Goal: Task Accomplishment & Management: Use online tool/utility

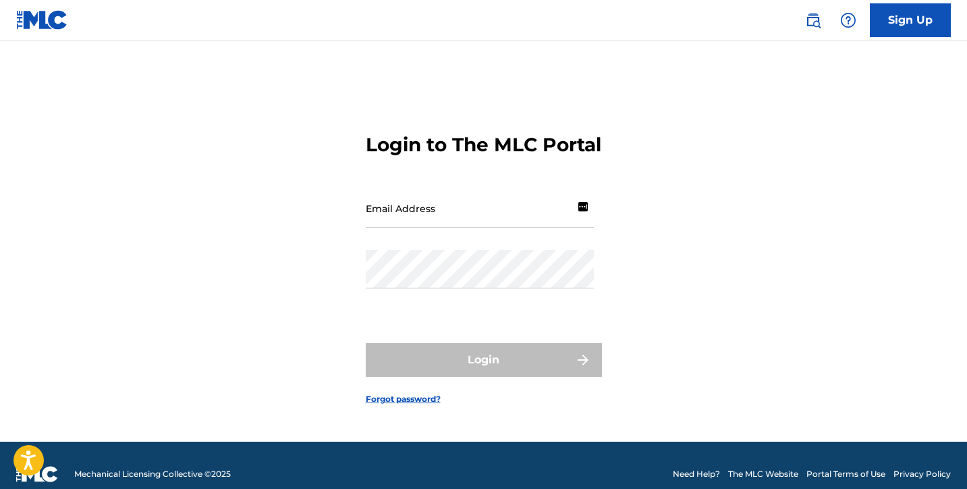
click at [498, 227] on input "Email Address" at bounding box center [480, 208] width 228 height 38
type input "[DOMAIN_NAME][EMAIL_ADDRESS][DOMAIN_NAME]"
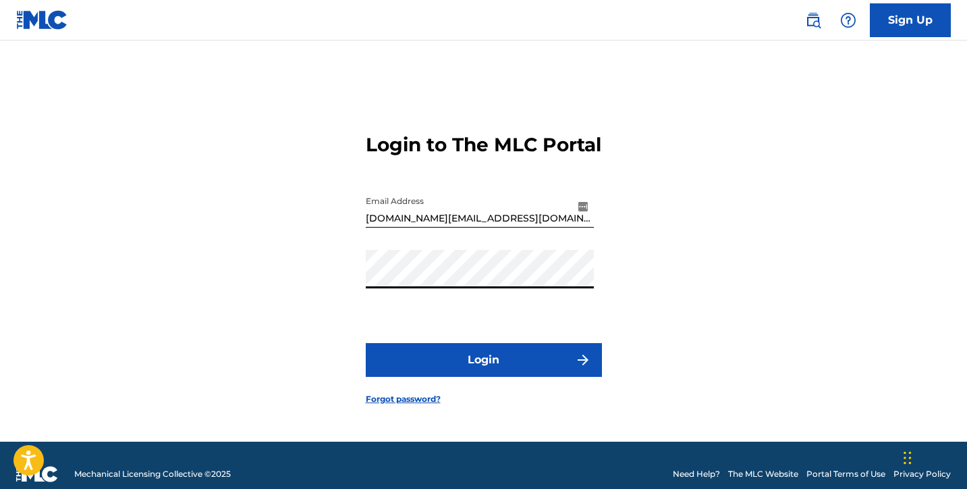
click at [491, 372] on button "Login" at bounding box center [484, 360] width 236 height 34
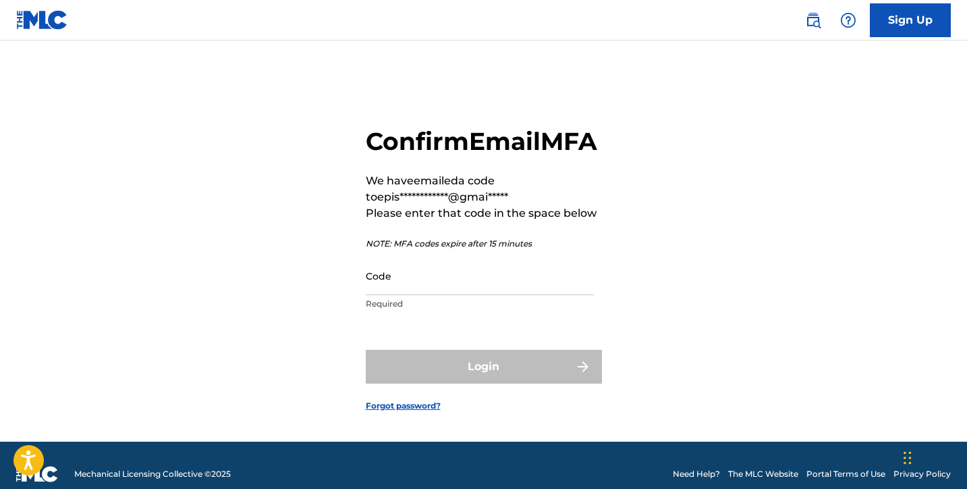
click at [497, 295] on input "Code" at bounding box center [480, 275] width 228 height 38
click at [483, 1] on nav "Sign Up" at bounding box center [483, 20] width 967 height 40
click at [546, 295] on input "Code" at bounding box center [480, 275] width 228 height 38
paste input "115472"
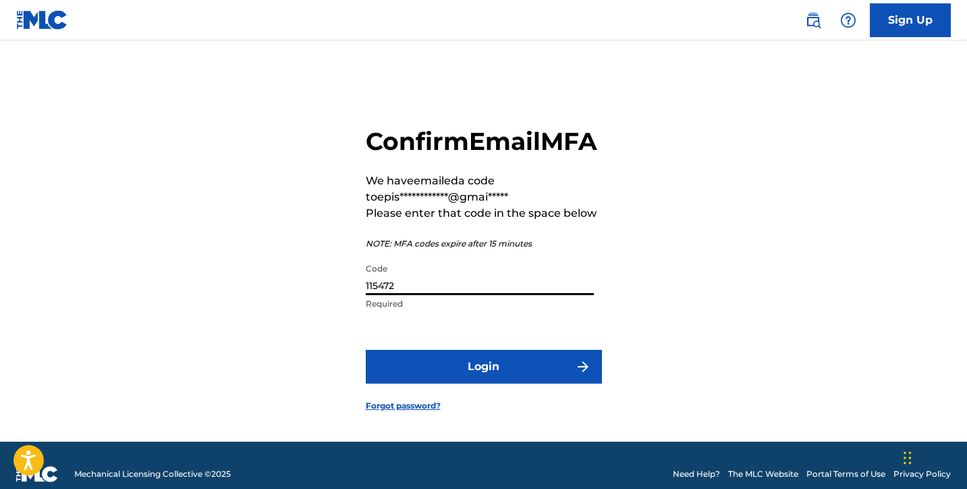
type input "115472"
click at [510, 383] on button "Login" at bounding box center [484, 367] width 236 height 34
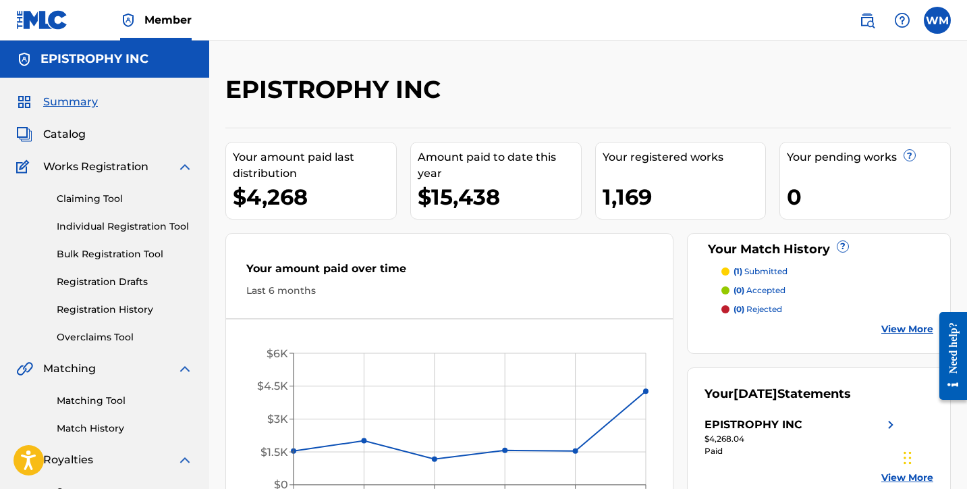
click at [188, 458] on img at bounding box center [185, 460] width 16 height 16
click at [856, 97] on div at bounding box center [867, 94] width 167 height 40
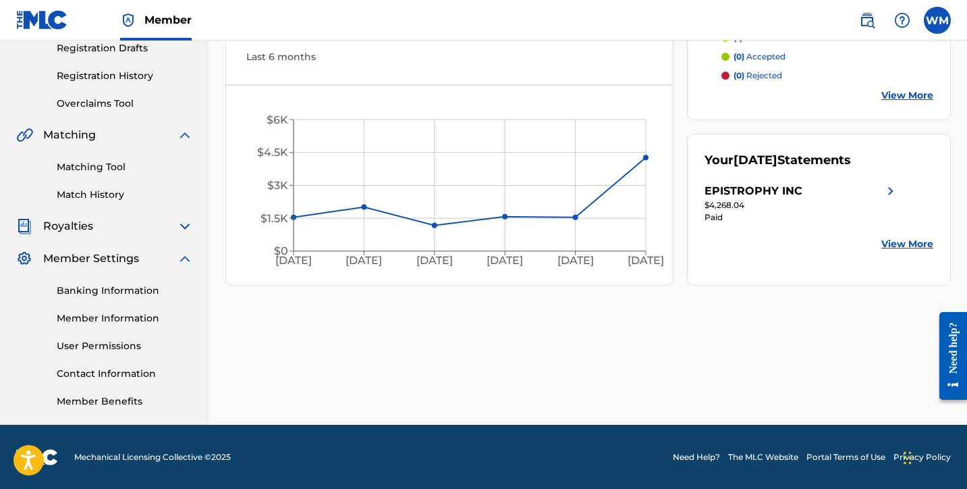
scroll to position [234, 0]
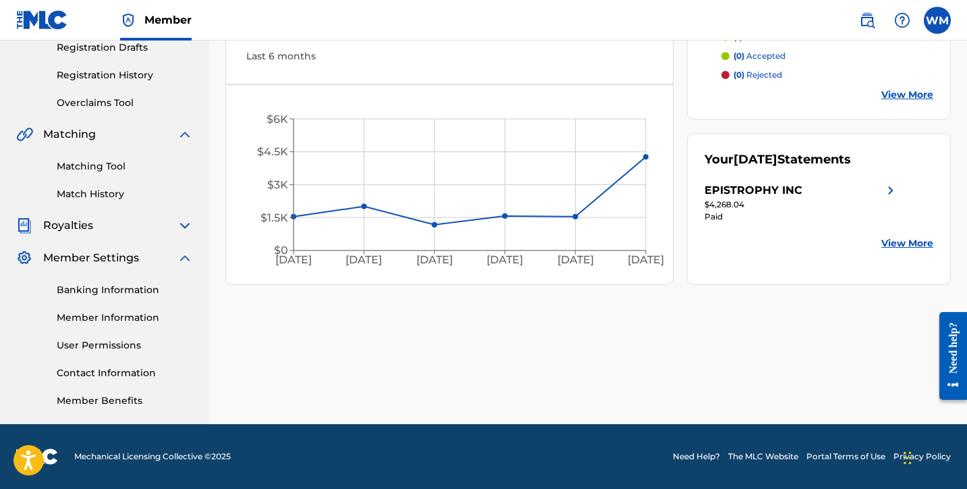
click at [95, 230] on div "Royalties" at bounding box center [104, 225] width 177 height 16
click at [187, 227] on img at bounding box center [185, 225] width 16 height 16
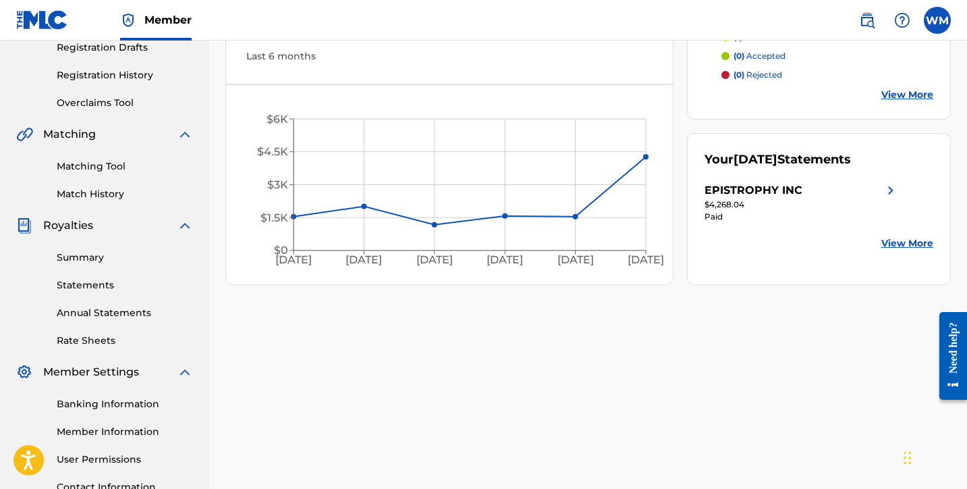
click at [99, 290] on link "Statements" at bounding box center [125, 285] width 136 height 14
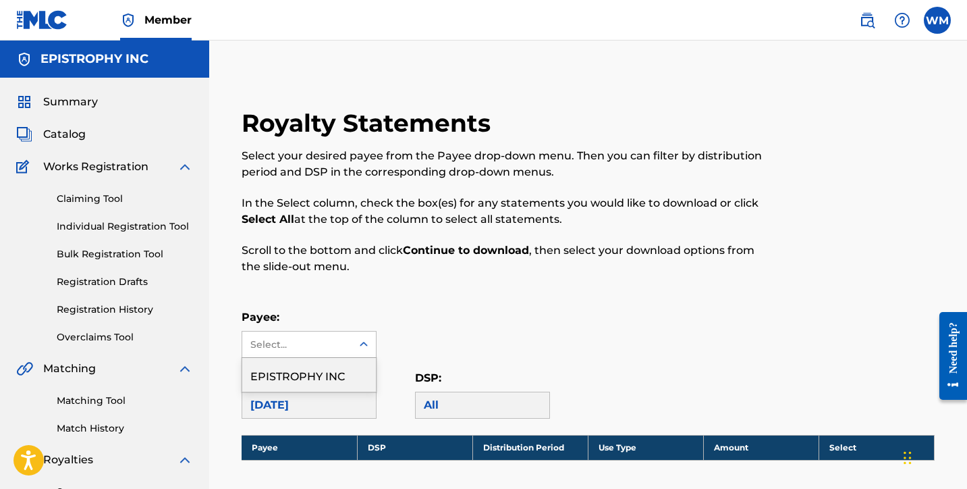
click at [340, 349] on div "Select..." at bounding box center [296, 344] width 92 height 14
click at [335, 374] on div "EPISTROPHY INC" at bounding box center [309, 375] width 134 height 34
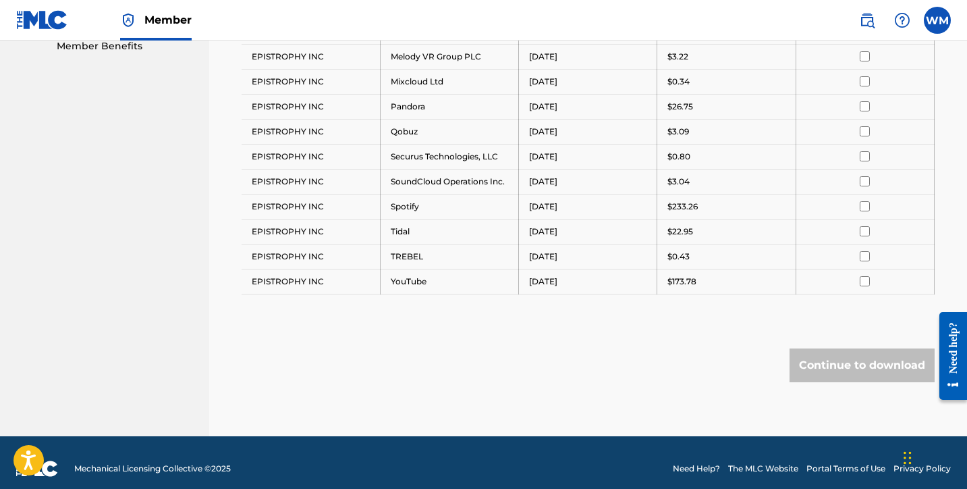
scroll to position [312, 0]
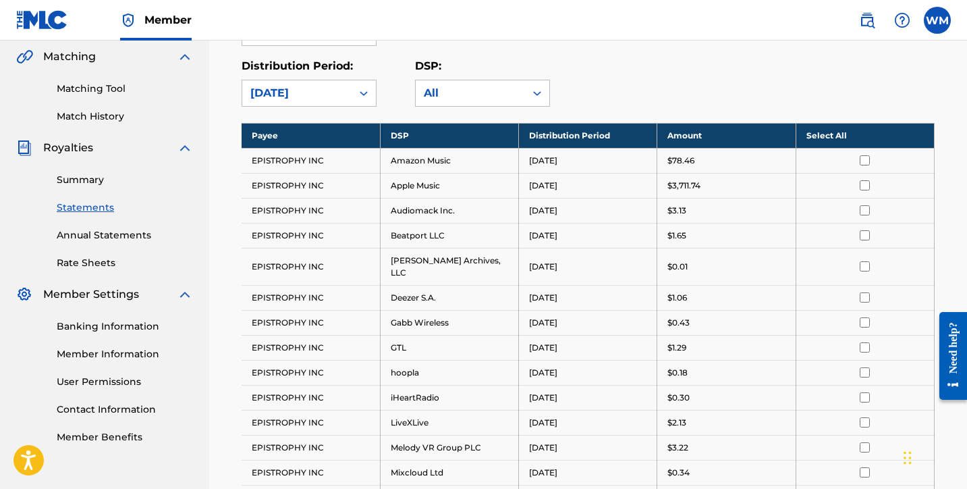
click at [692, 138] on th "Amount" at bounding box center [726, 135] width 138 height 25
click at [844, 134] on th "Select All" at bounding box center [865, 135] width 138 height 25
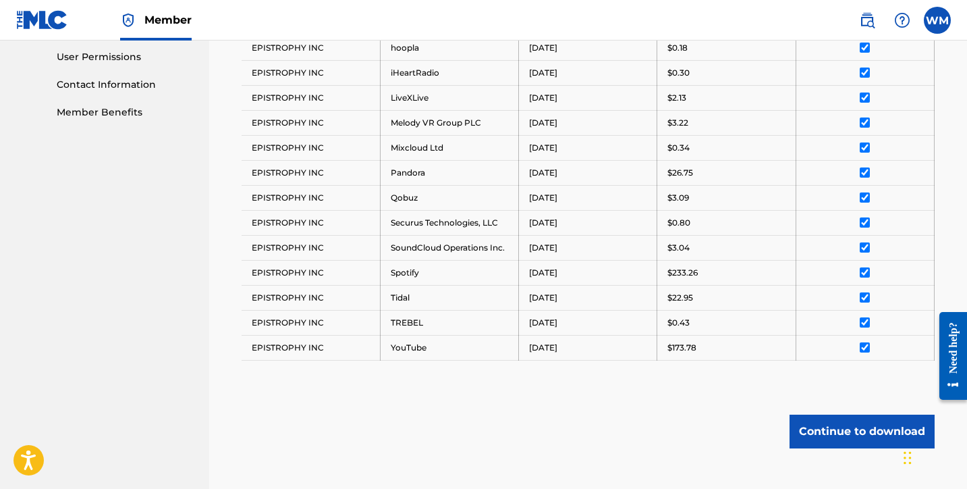
scroll to position [703, 0]
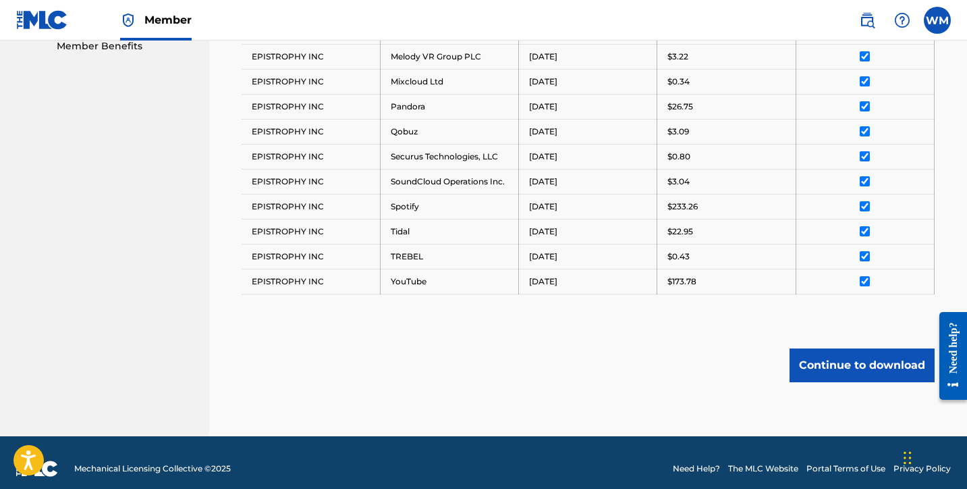
click at [846, 360] on button "Continue to download" at bounding box center [862, 365] width 145 height 34
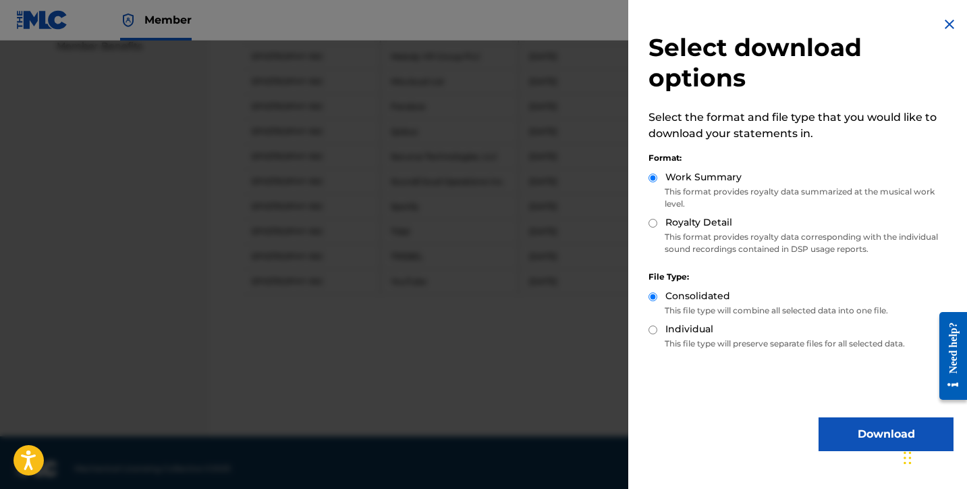
click at [870, 430] on button "Download" at bounding box center [886, 434] width 135 height 34
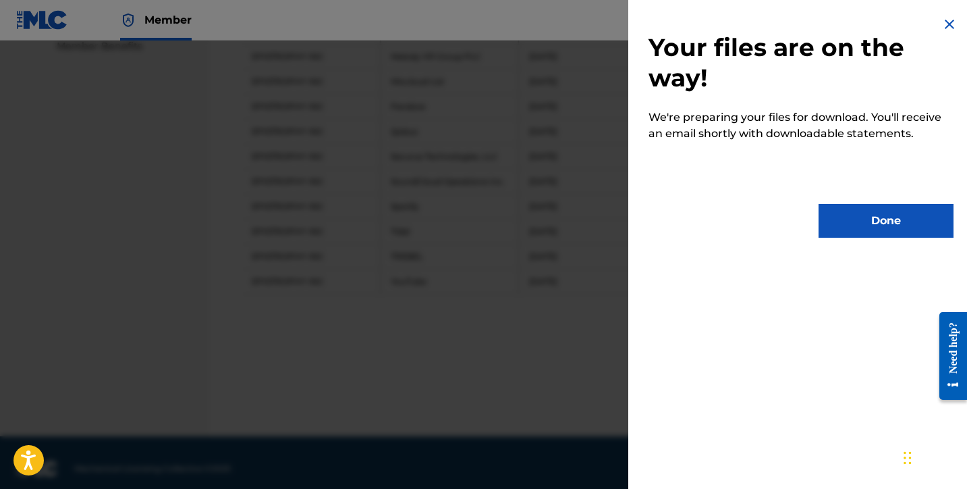
click at [894, 223] on button "Done" at bounding box center [886, 221] width 135 height 34
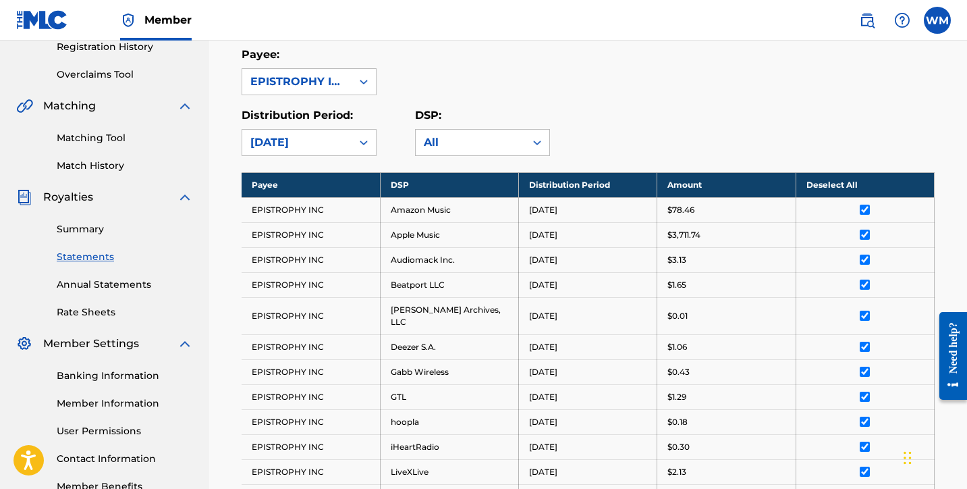
scroll to position [0, 0]
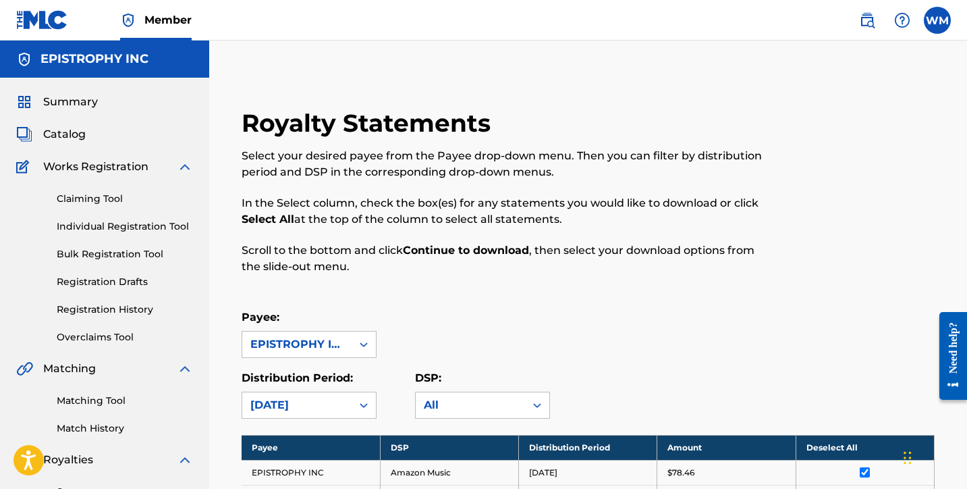
click at [66, 132] on span "Catalog" at bounding box center [64, 134] width 43 height 16
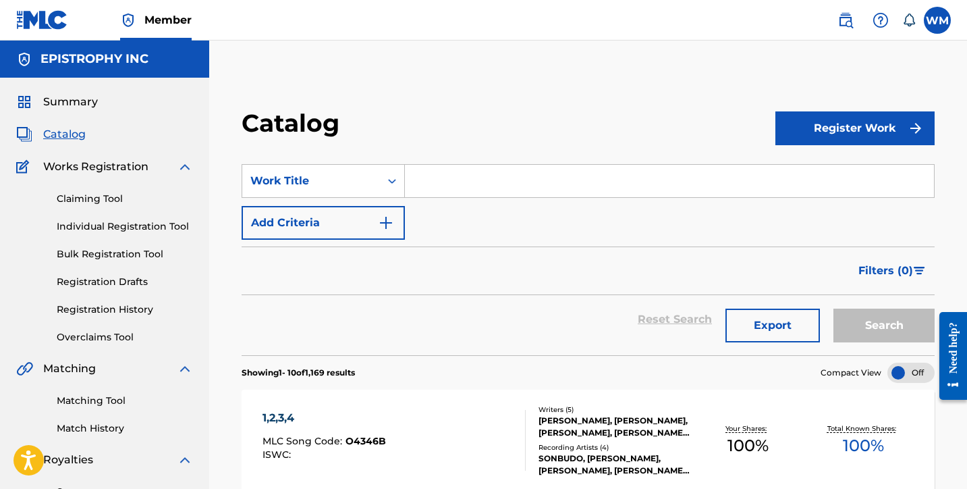
click at [157, 325] on div "Claiming Tool Individual Registration Tool Bulk Registration Tool Registration …" at bounding box center [104, 259] width 177 height 169
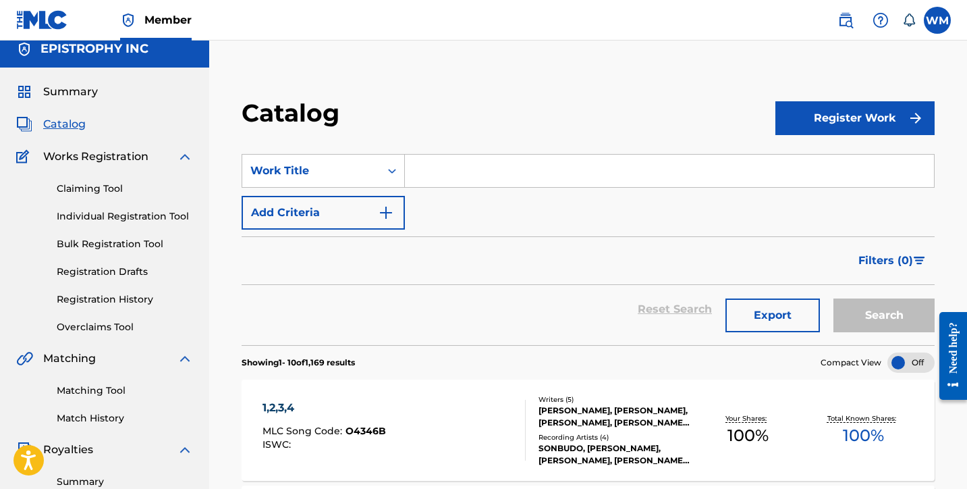
scroll to position [34, 0]
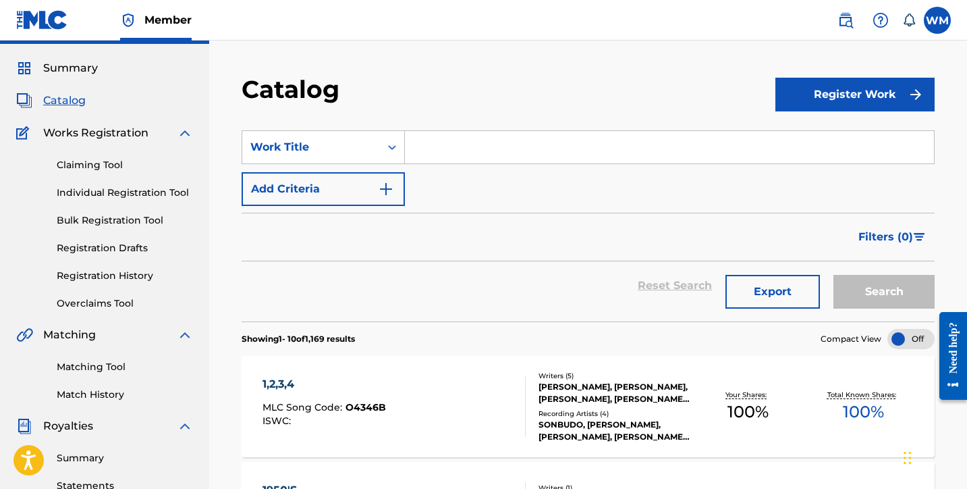
click at [89, 366] on link "Matching Tool" at bounding box center [125, 367] width 136 height 14
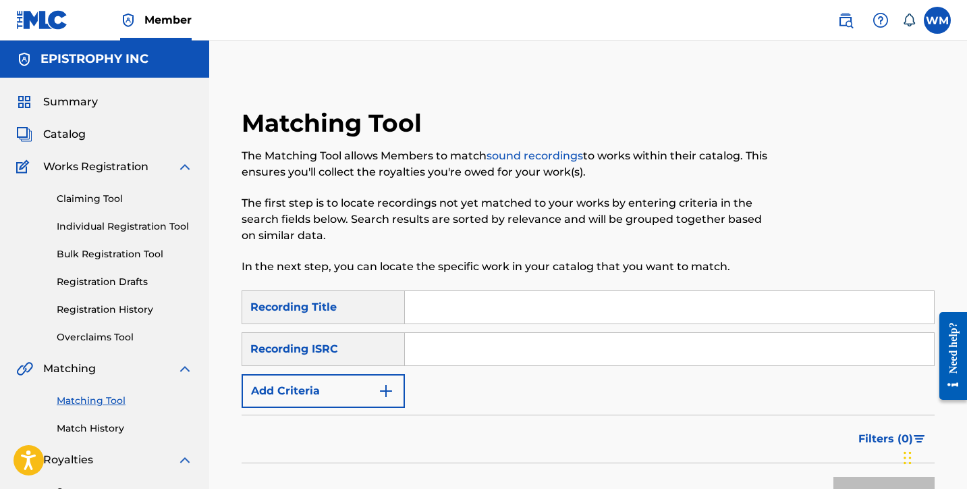
click at [537, 303] on input "Search Form" at bounding box center [669, 307] width 529 height 32
type input "do you wanna eat"
click at [854, 481] on button "Search" at bounding box center [883, 493] width 101 height 34
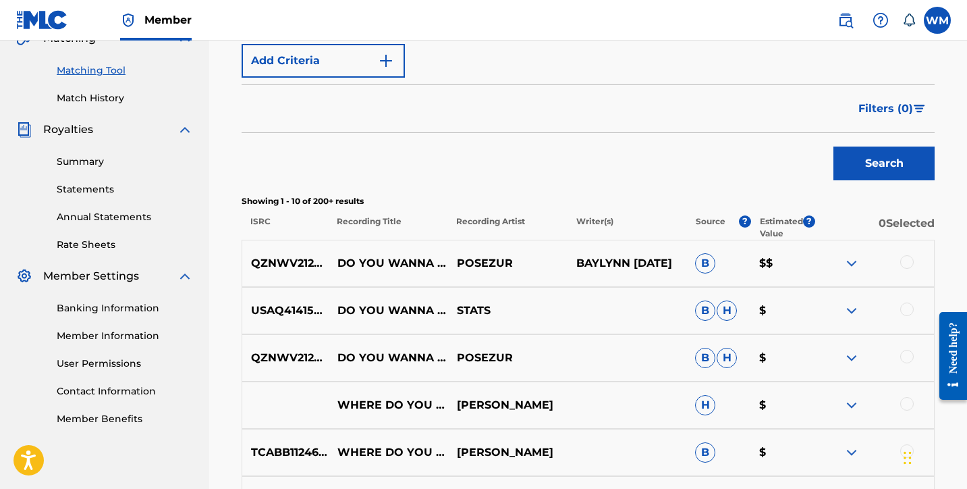
scroll to position [335, 0]
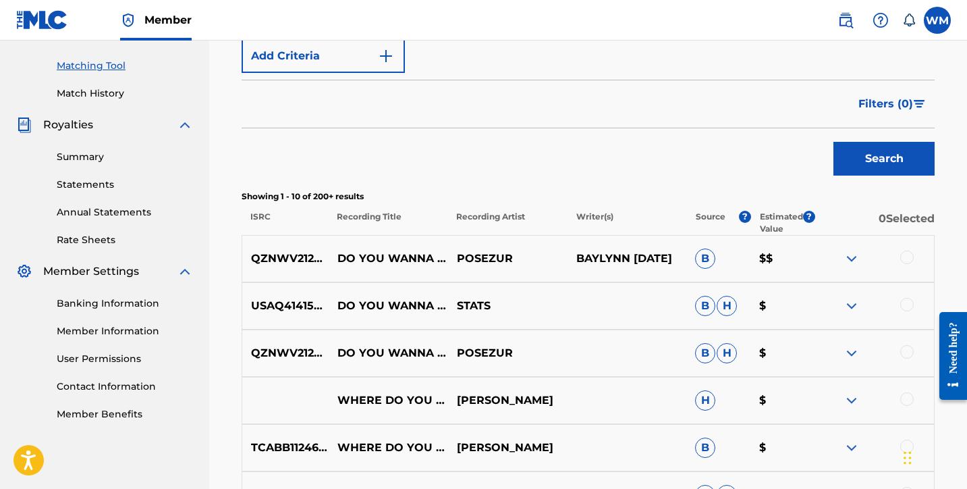
click at [856, 355] on img at bounding box center [852, 353] width 16 height 16
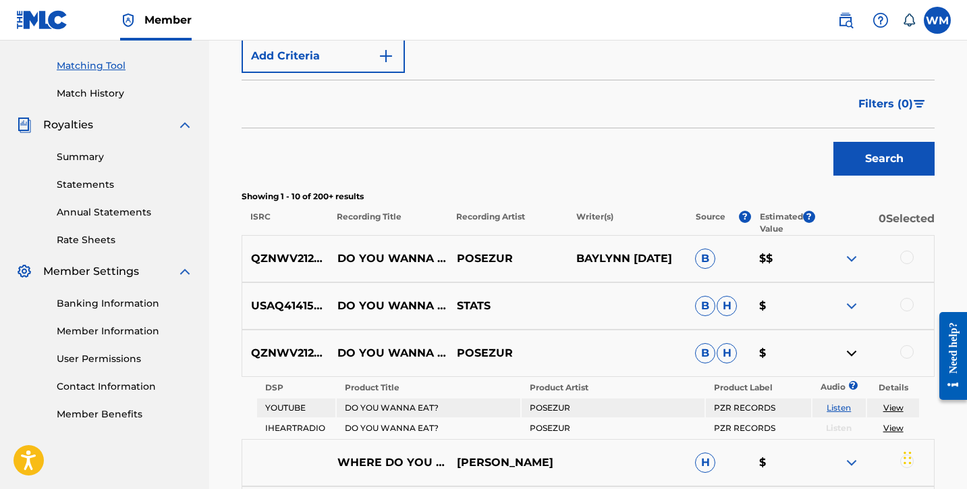
click at [845, 346] on img at bounding box center [852, 353] width 16 height 16
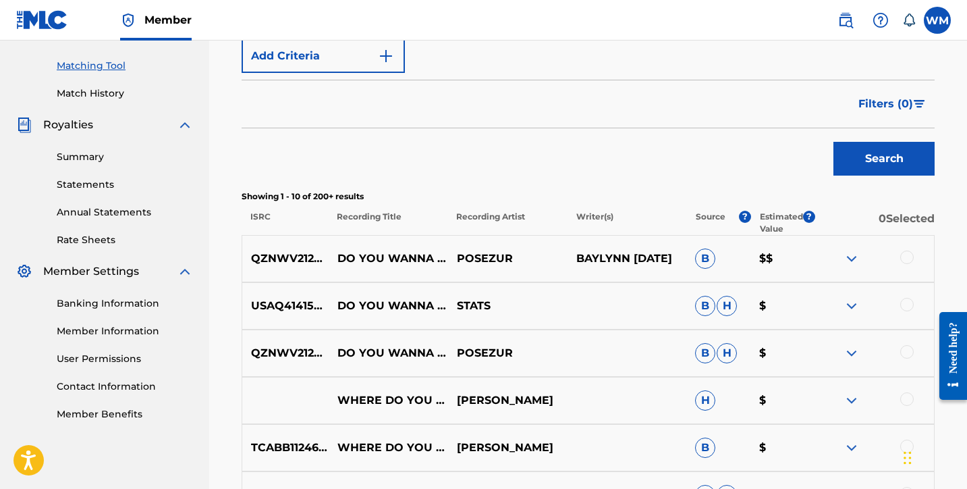
click at [907, 354] on div at bounding box center [906, 351] width 13 height 13
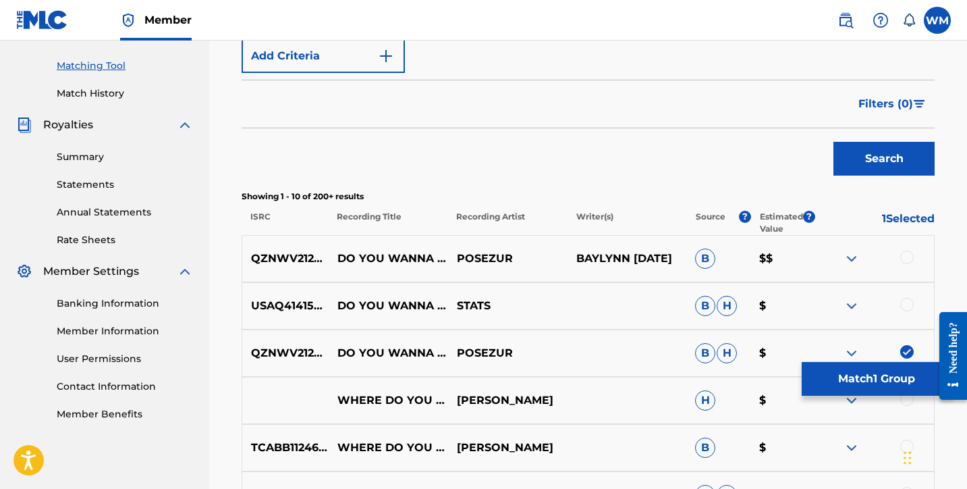
click at [906, 254] on div at bounding box center [906, 256] width 13 height 13
click at [852, 306] on img at bounding box center [852, 306] width 16 height 16
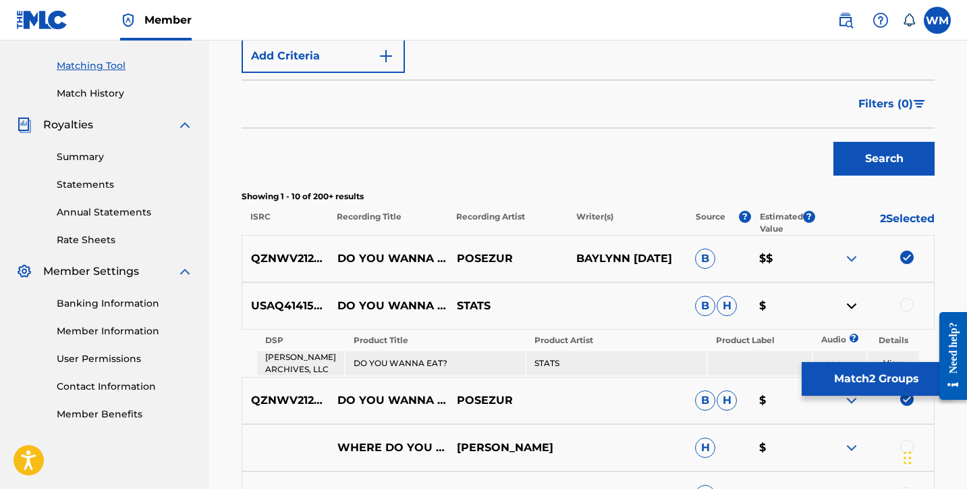
click at [852, 306] on img at bounding box center [852, 306] width 16 height 16
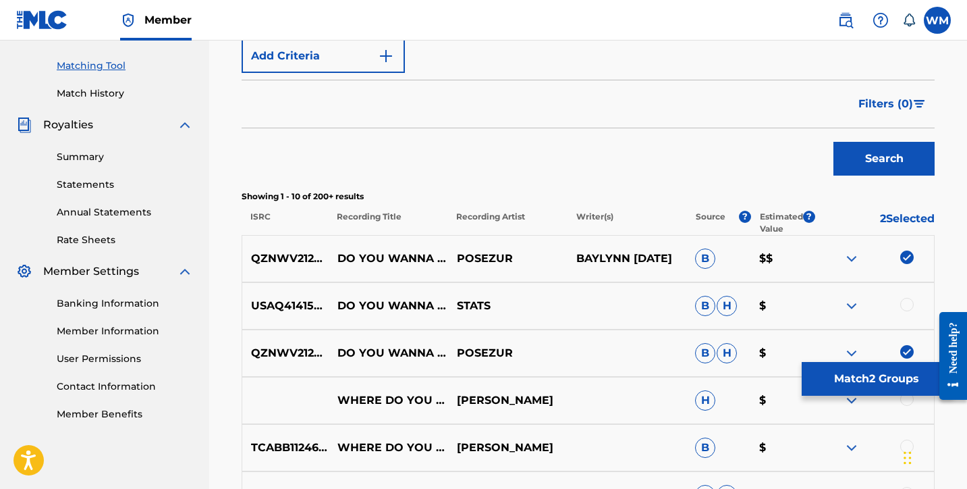
click at [957, 271] on div "Matching Tool The Matching Tool allows Members to match sound recordings to wor…" at bounding box center [588, 273] width 758 height 1069
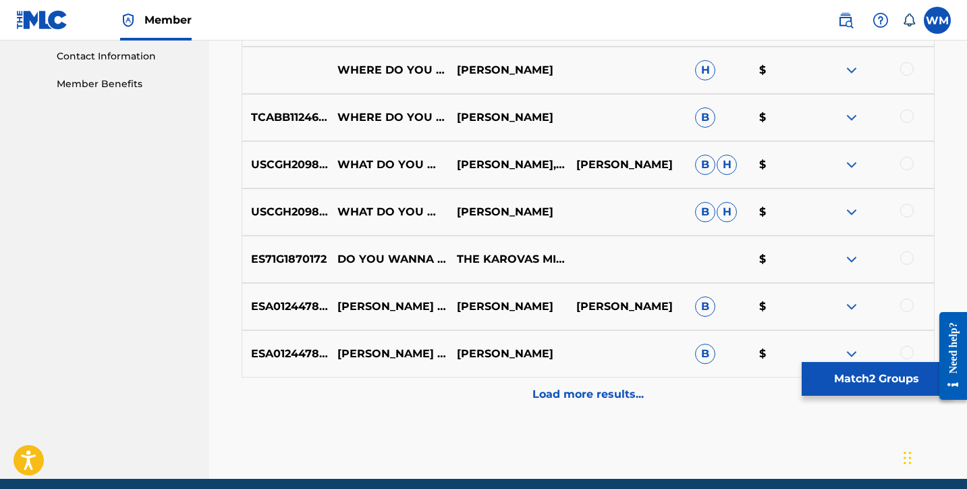
scroll to position [719, 0]
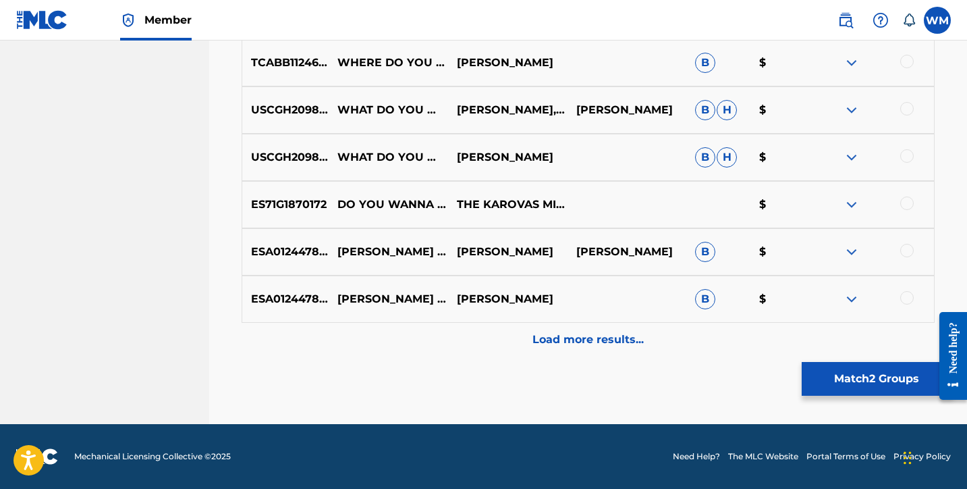
click at [610, 340] on p "Load more results..." at bounding box center [587, 339] width 111 height 16
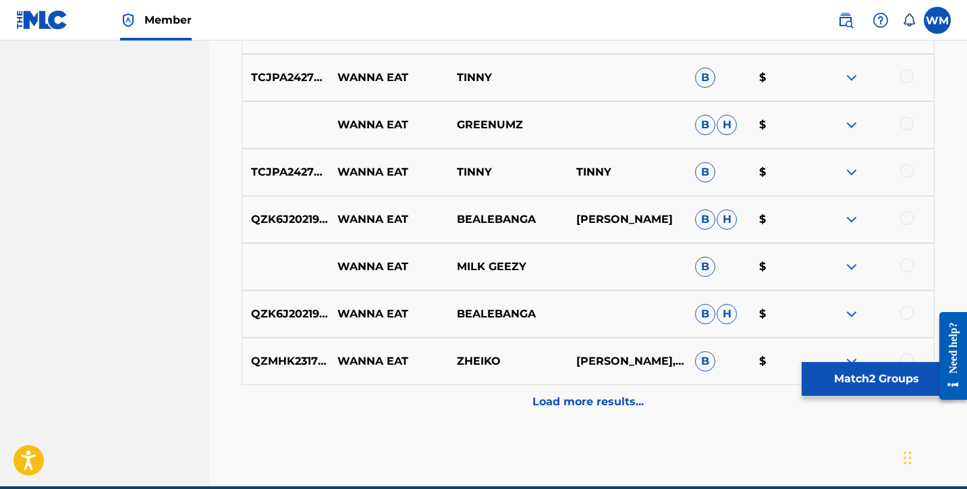
scroll to position [1192, 0]
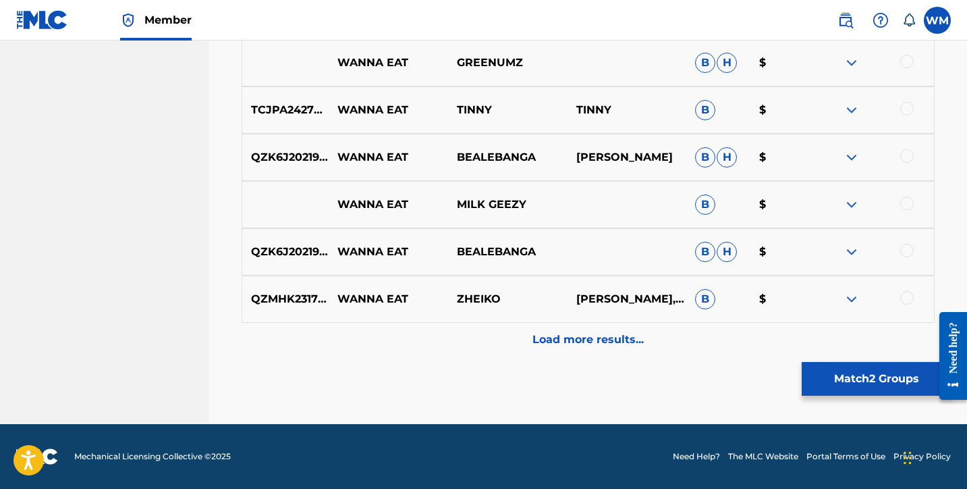
click at [550, 342] on p "Load more results..." at bounding box center [587, 339] width 111 height 16
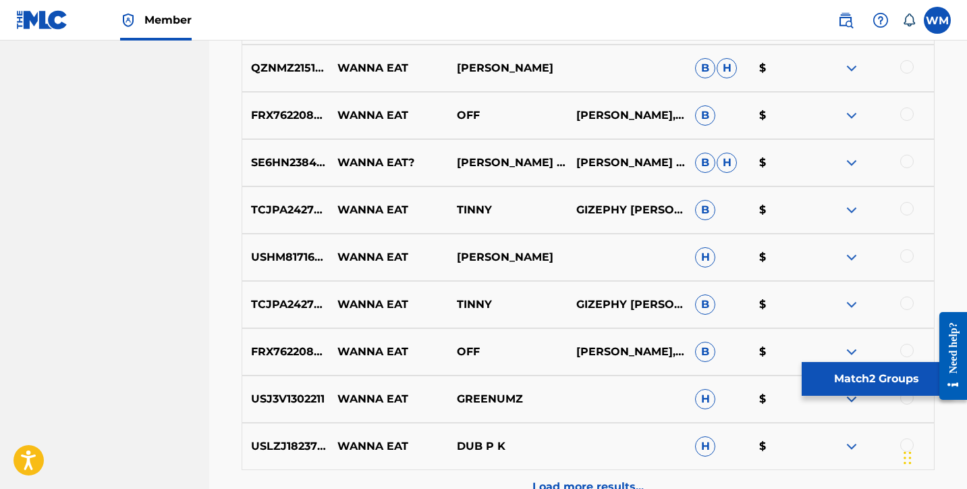
scroll to position [1521, 0]
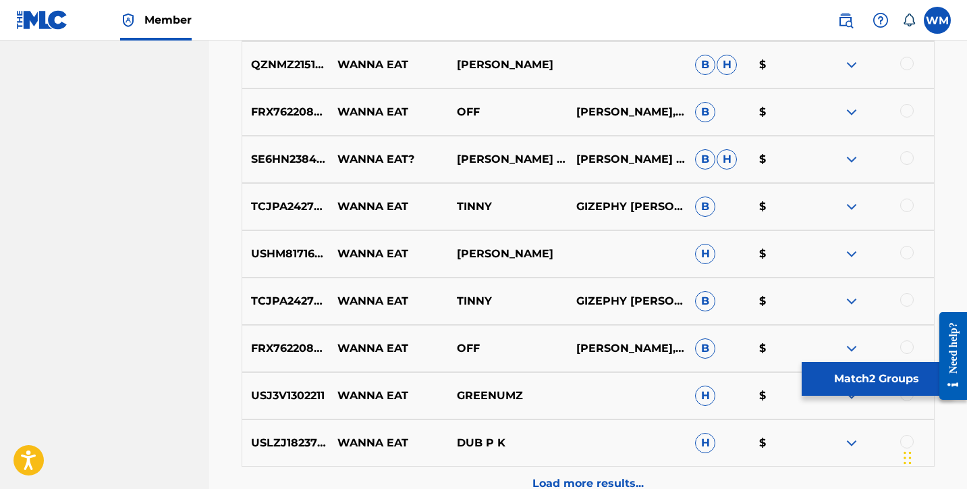
click at [865, 368] on button "Match 2 Groups" at bounding box center [876, 379] width 149 height 34
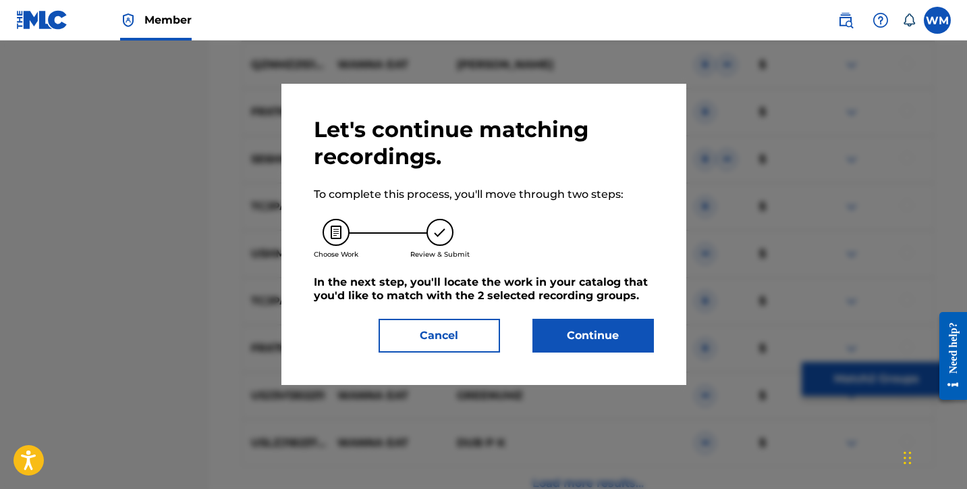
click at [609, 319] on button "Continue" at bounding box center [592, 336] width 121 height 34
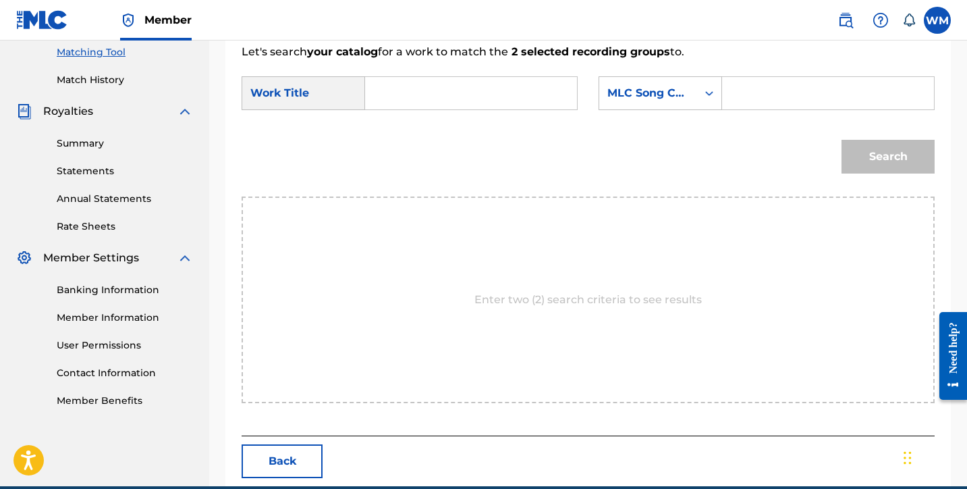
click at [440, 94] on input "Search Form" at bounding box center [471, 93] width 189 height 32
type input "do you wanna eat"
click at [796, 101] on input "Search Form" at bounding box center [828, 93] width 189 height 32
click at [897, 151] on div "Search" at bounding box center [885, 153] width 100 height 54
click at [518, 90] on input "do you wanna eat" at bounding box center [471, 93] width 189 height 32
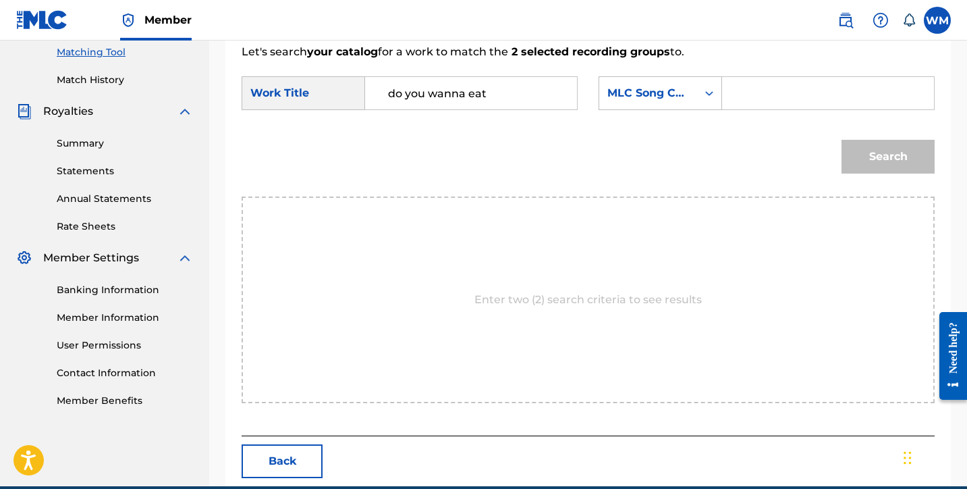
click at [761, 101] on input "Search Form" at bounding box center [828, 93] width 189 height 32
click at [705, 94] on icon "Search Form" at bounding box center [709, 92] width 13 height 13
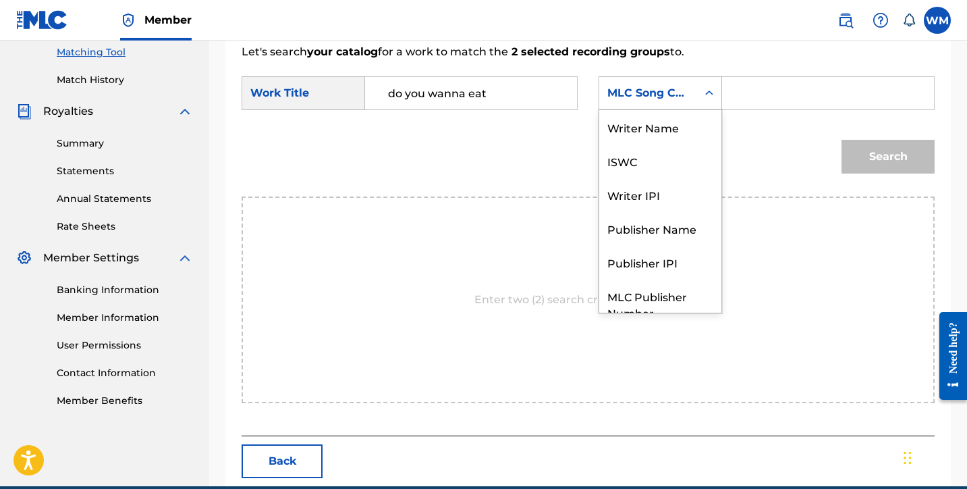
scroll to position [50, 0]
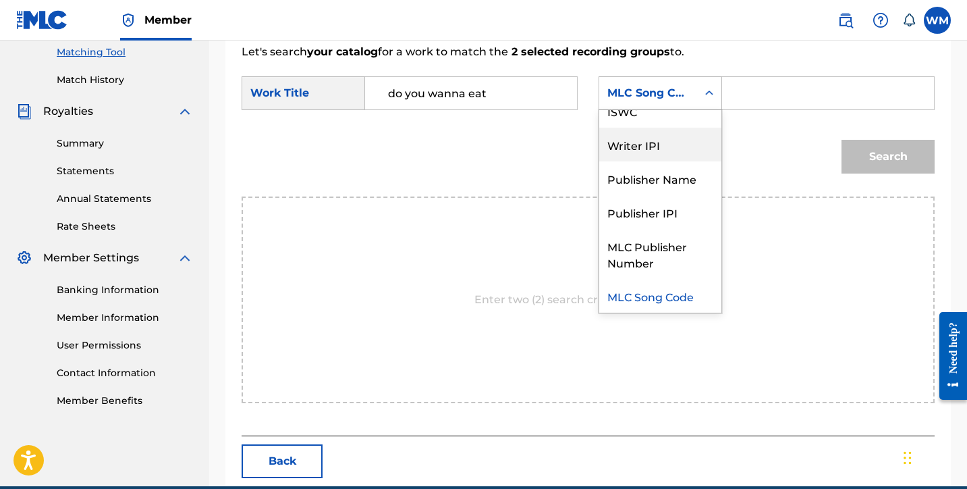
click at [659, 148] on div "Writer IPI" at bounding box center [660, 145] width 122 height 34
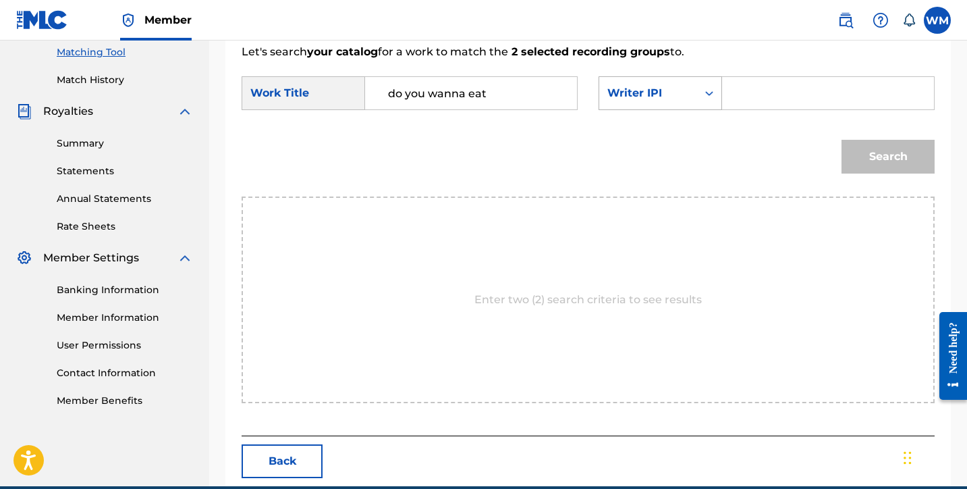
click at [663, 95] on div "Writer IPI" at bounding box center [648, 93] width 82 height 16
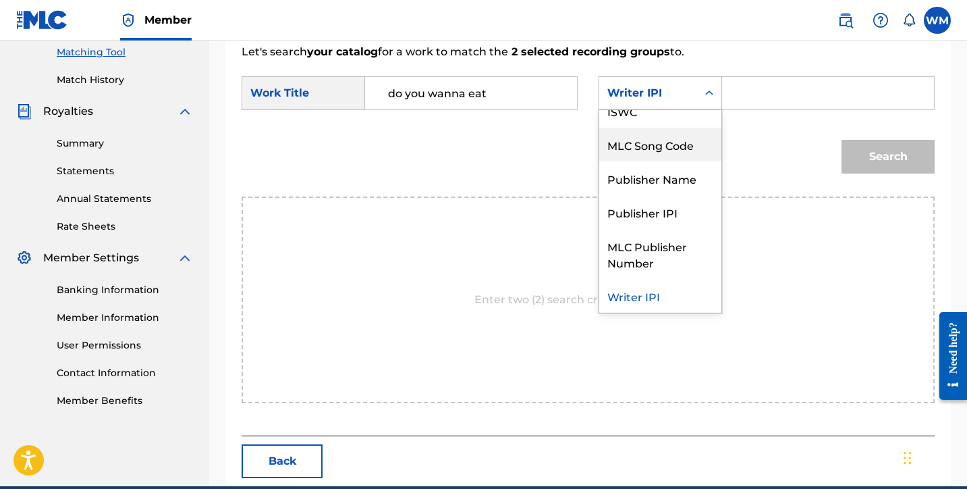
click at [719, 134] on div "MLC Song Code" at bounding box center [660, 145] width 122 height 34
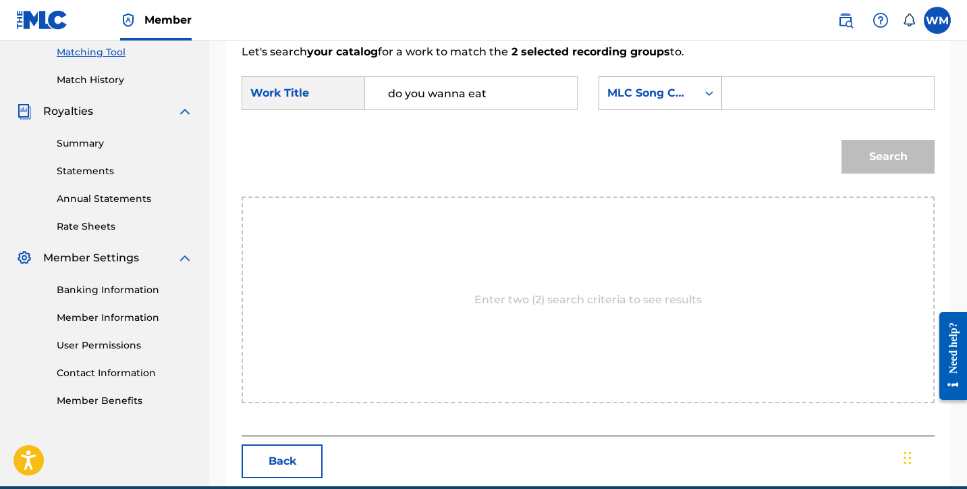
click at [670, 89] on div "MLC Song Code" at bounding box center [648, 93] width 82 height 16
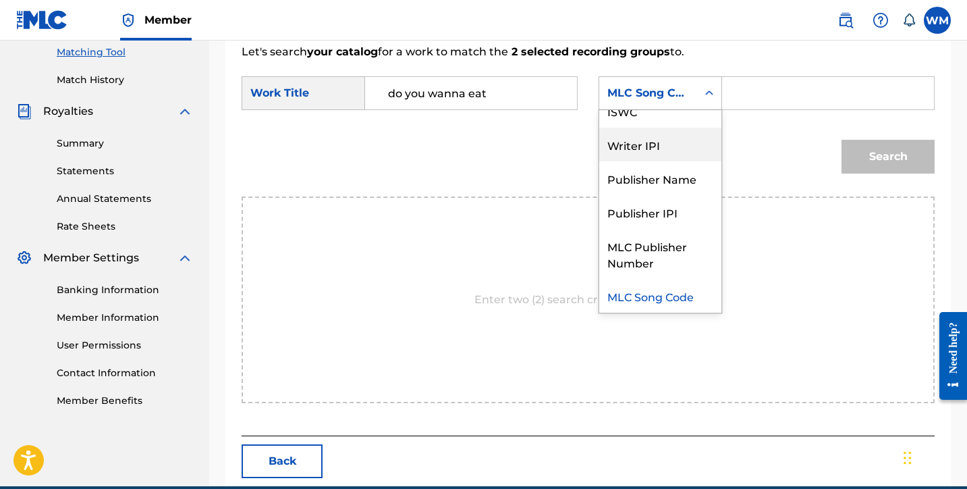
drag, startPoint x: 719, startPoint y: 163, endPoint x: 719, endPoint y: 138, distance: 25.0
click at [719, 138] on div "Writer Name ISWC Writer IPI Publisher Name Publisher IPI MLC Publisher Number M…" at bounding box center [660, 211] width 122 height 202
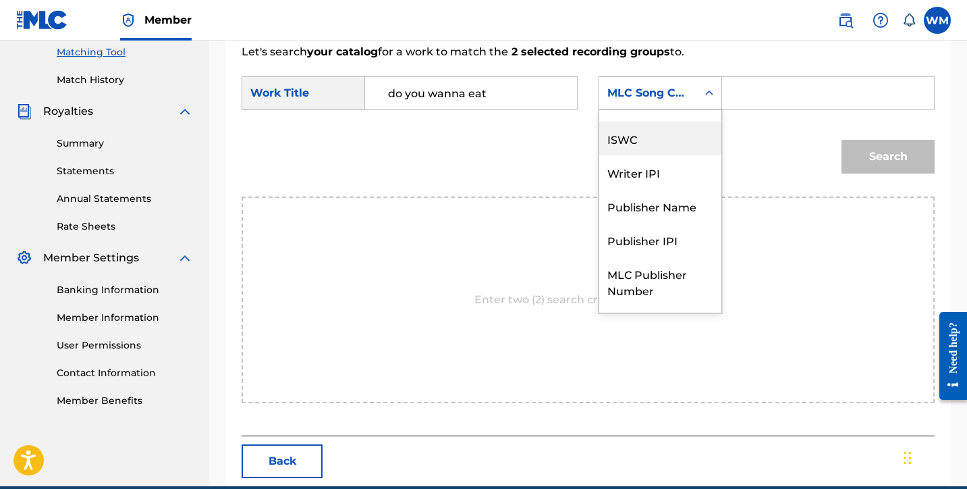
scroll to position [0, 0]
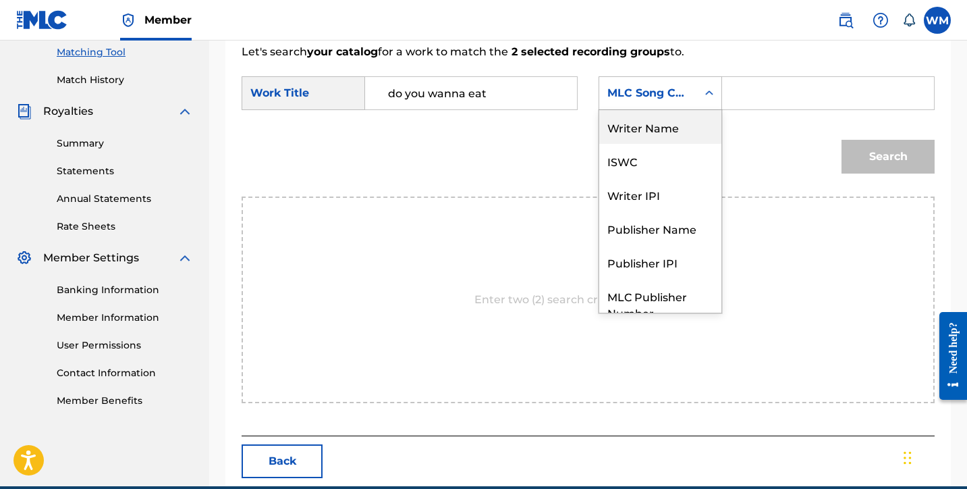
click at [649, 126] on div "Writer Name" at bounding box center [660, 127] width 122 height 34
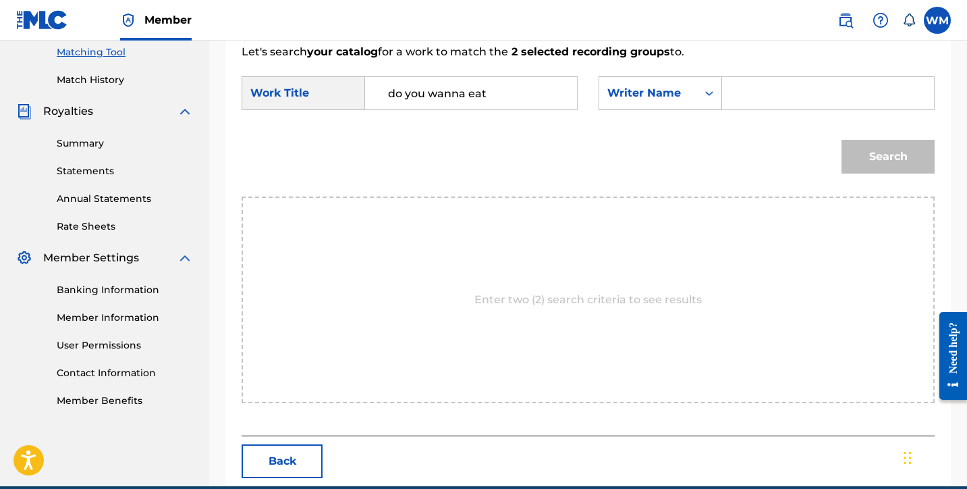
click at [768, 98] on input "Search Form" at bounding box center [828, 93] width 189 height 32
drag, startPoint x: 768, startPoint y: 98, endPoint x: 881, endPoint y: 163, distance: 130.6
click at [881, 163] on button "Search" at bounding box center [888, 157] width 93 height 34
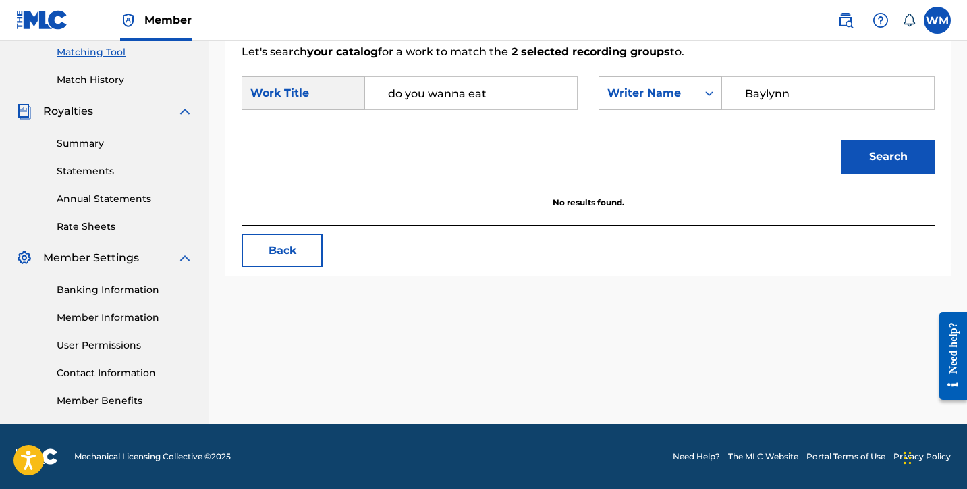
click at [804, 93] on input "Baylynn" at bounding box center [828, 93] width 189 height 32
type input "B"
type input "[DATE]"
drag, startPoint x: 804, startPoint y: 93, endPoint x: 881, endPoint y: 163, distance: 104.6
click at [881, 163] on button "Search" at bounding box center [888, 157] width 93 height 34
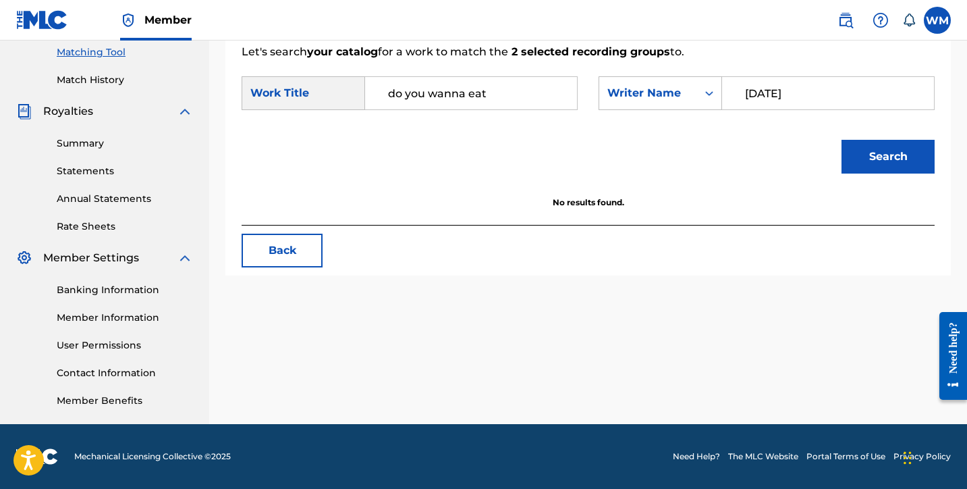
click at [271, 233] on div "Match Usage - Select Work In this step, you will locate the work you'd like to …" at bounding box center [588, 18] width 726 height 516
click at [284, 252] on button "Back" at bounding box center [282, 251] width 81 height 34
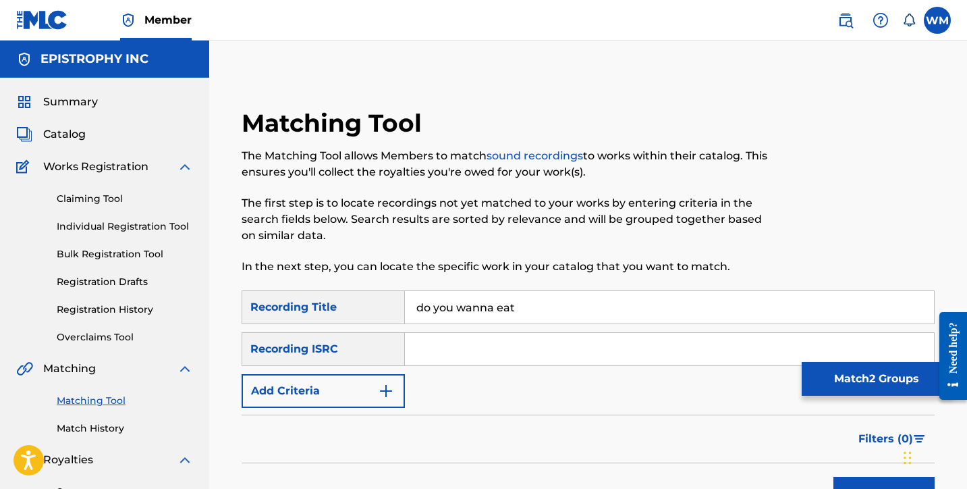
click at [563, 311] on input "do you wanna eat" at bounding box center [669, 307] width 529 height 32
type input "d"
type input "big body"
click at [457, 345] on input "Search Form" at bounding box center [669, 349] width 529 height 32
paste input "QZES52351740"
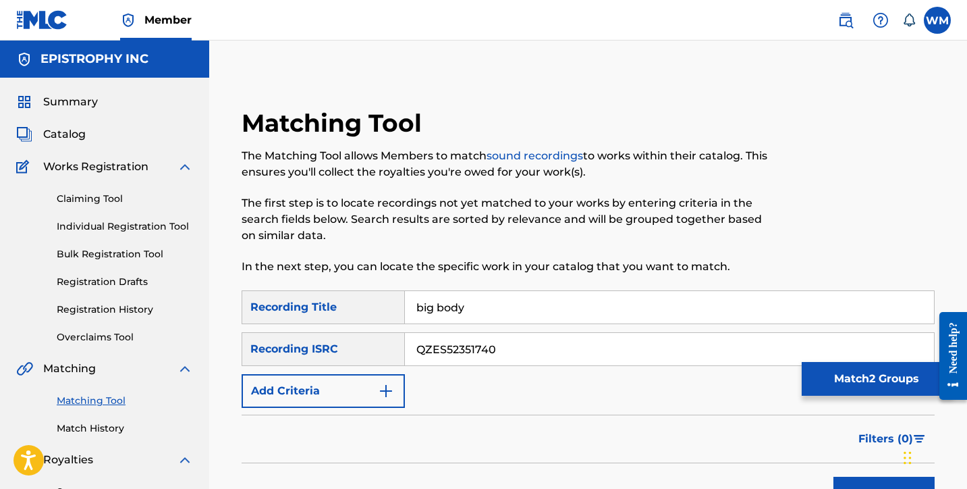
type input "QZES52351740"
click at [857, 484] on button "Search" at bounding box center [883, 493] width 101 height 34
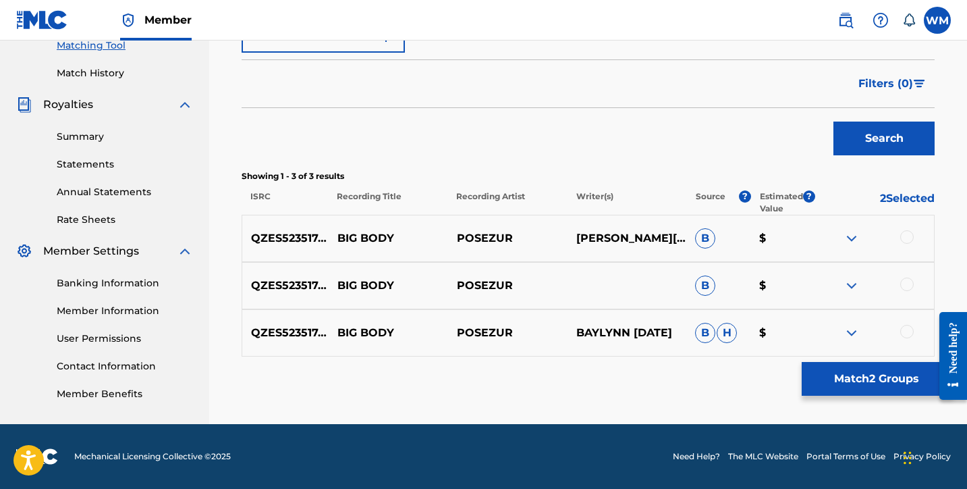
scroll to position [355, 0]
click at [913, 240] on div at bounding box center [906, 236] width 13 height 13
click at [908, 284] on div at bounding box center [906, 283] width 13 height 13
click at [908, 333] on div at bounding box center [906, 331] width 13 height 13
click at [871, 385] on button "Match 5 Groups" at bounding box center [876, 379] width 149 height 34
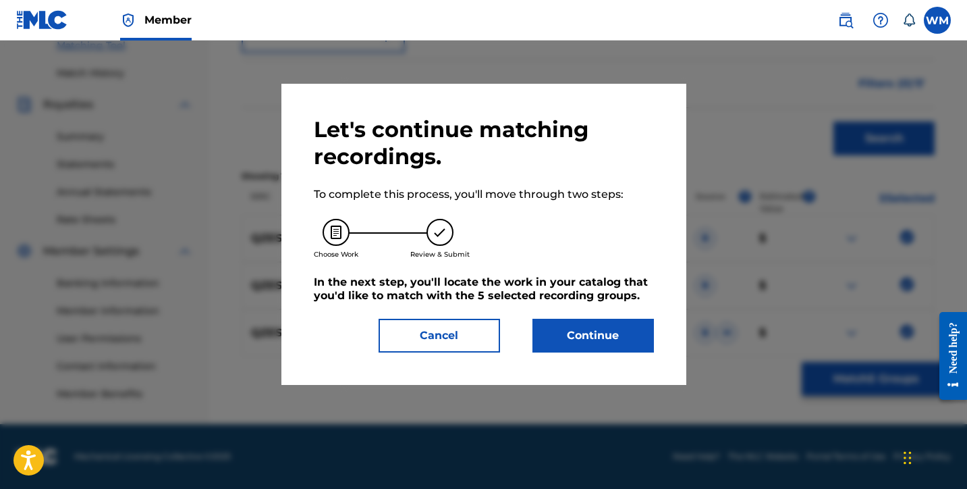
click at [609, 331] on button "Continue" at bounding box center [592, 336] width 121 height 34
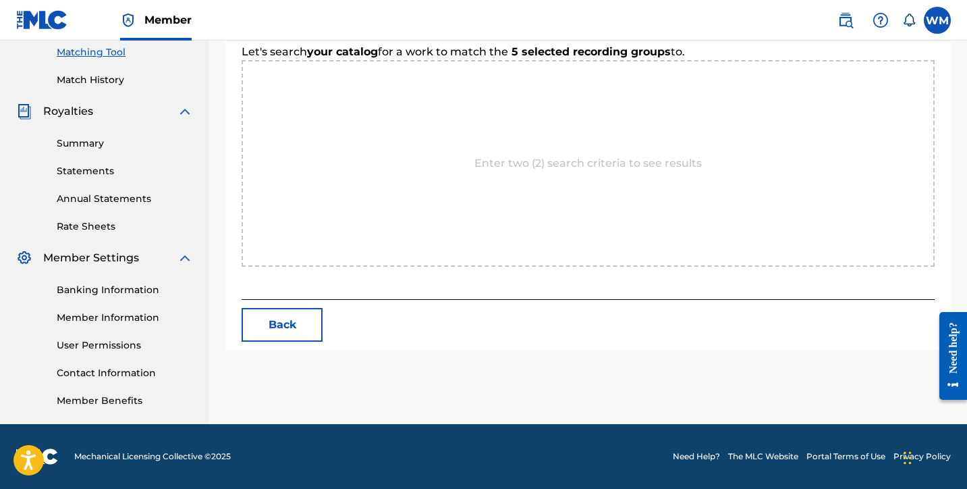
scroll to position [348, 0]
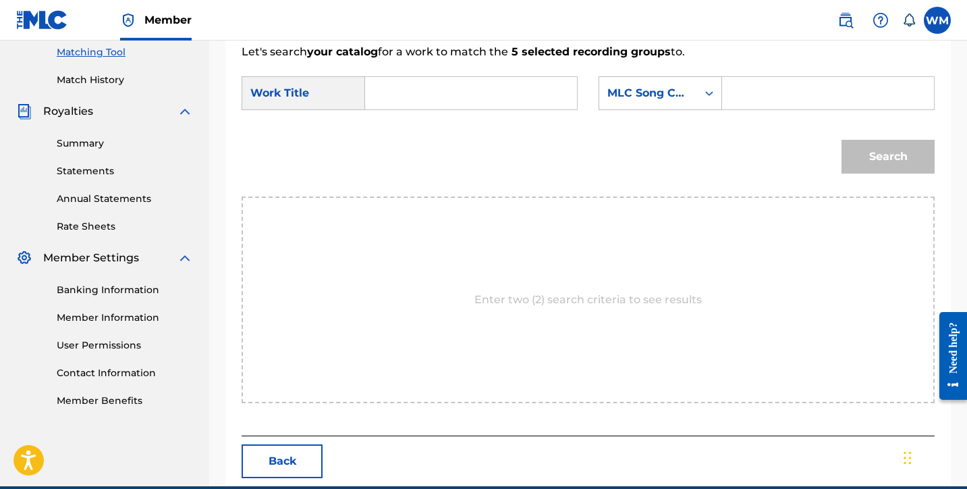
click at [493, 105] on input "Search Form" at bounding box center [471, 93] width 189 height 32
type input "big body"
click at [693, 90] on div "MLC Song Code" at bounding box center [648, 93] width 98 height 26
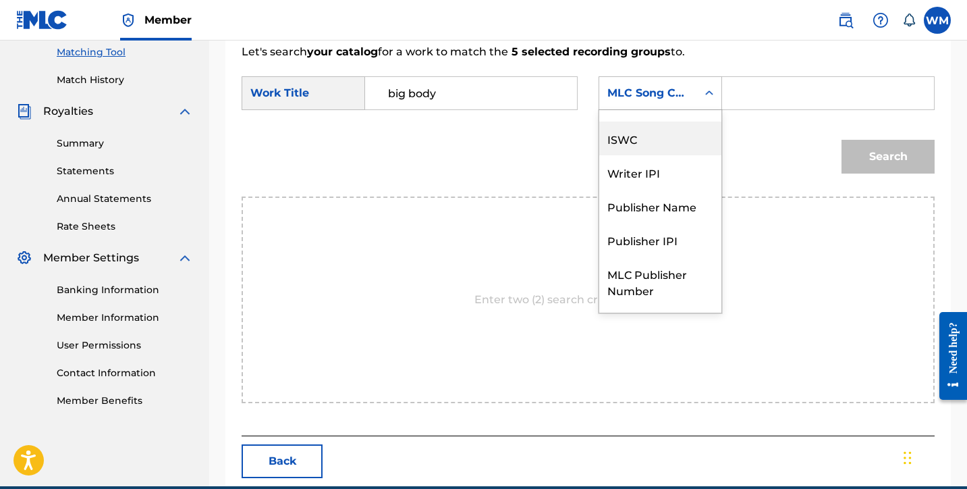
scroll to position [0, 0]
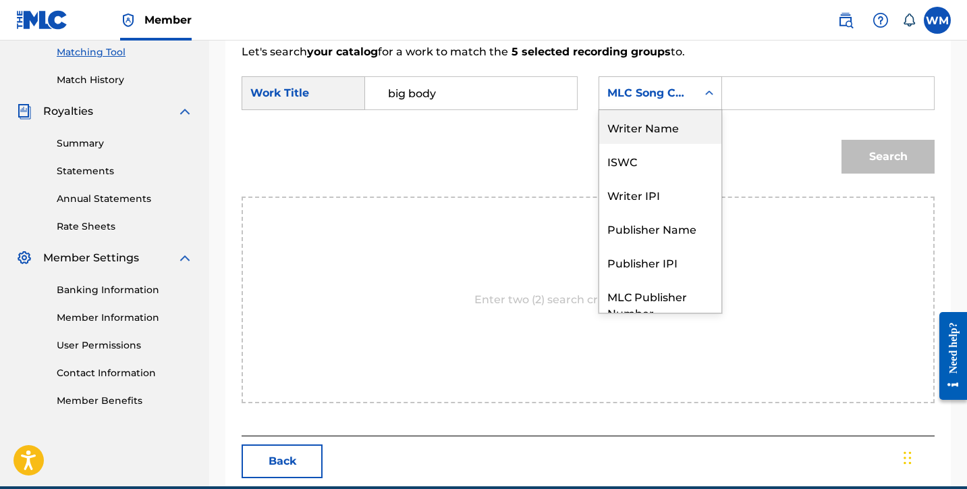
click at [653, 132] on div "Writer Name" at bounding box center [660, 127] width 122 height 34
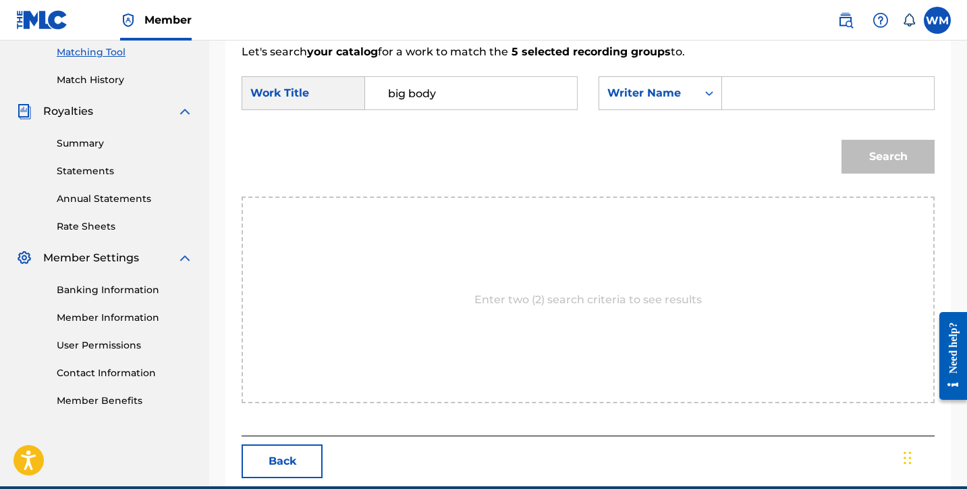
click at [756, 101] on input "Search Form" at bounding box center [828, 93] width 189 height 32
click at [683, 93] on div "Writer Name" at bounding box center [648, 93] width 82 height 16
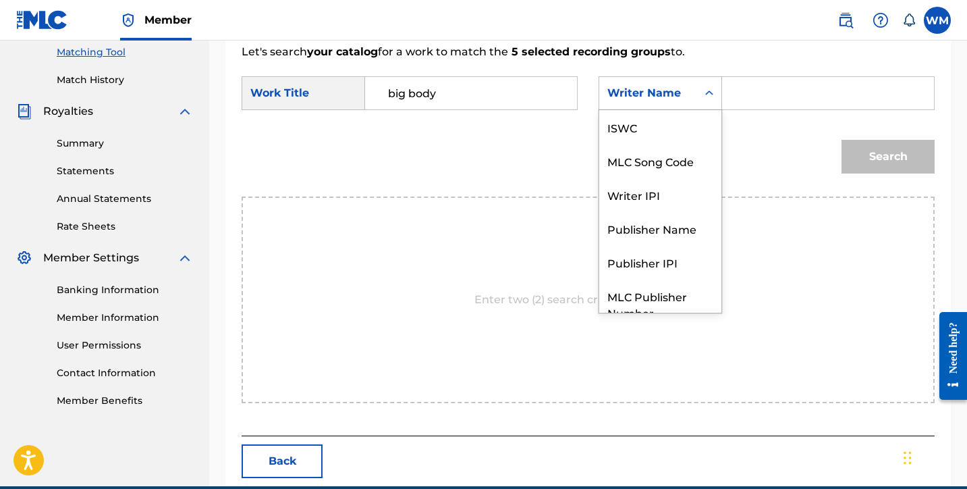
scroll to position [50, 0]
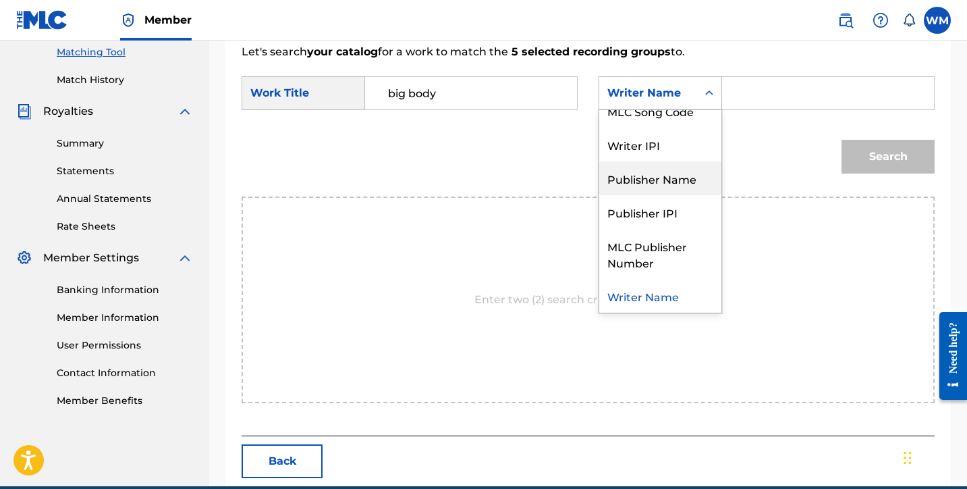
click at [681, 171] on div "Publisher Name" at bounding box center [660, 178] width 122 height 34
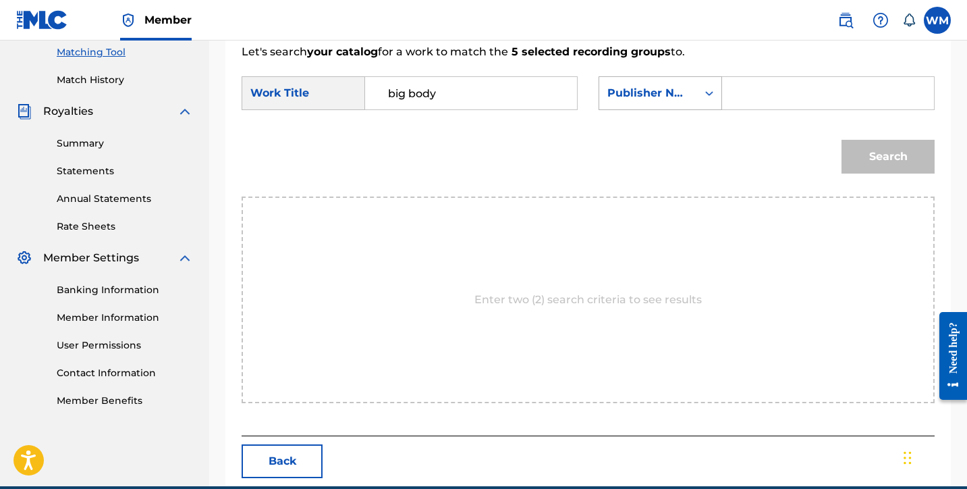
click at [665, 107] on div "Publisher Name" at bounding box center [661, 93] width 124 height 34
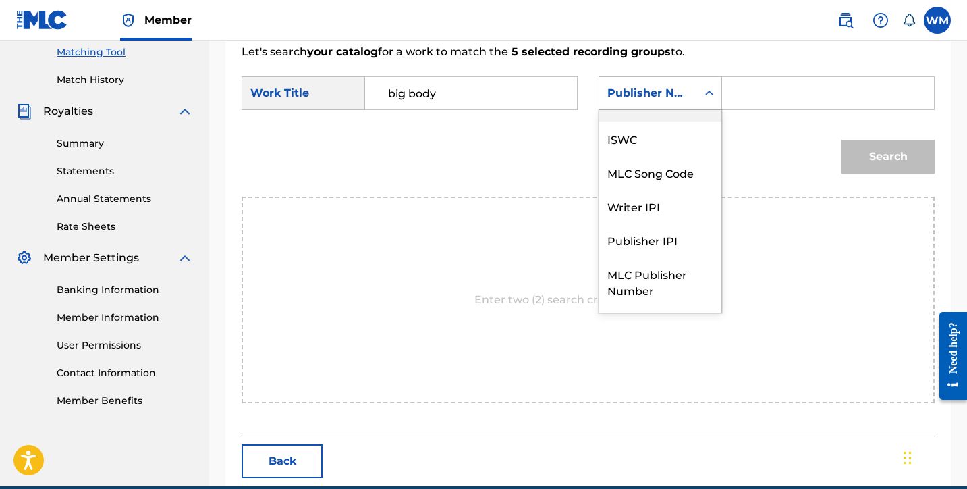
scroll to position [0, 0]
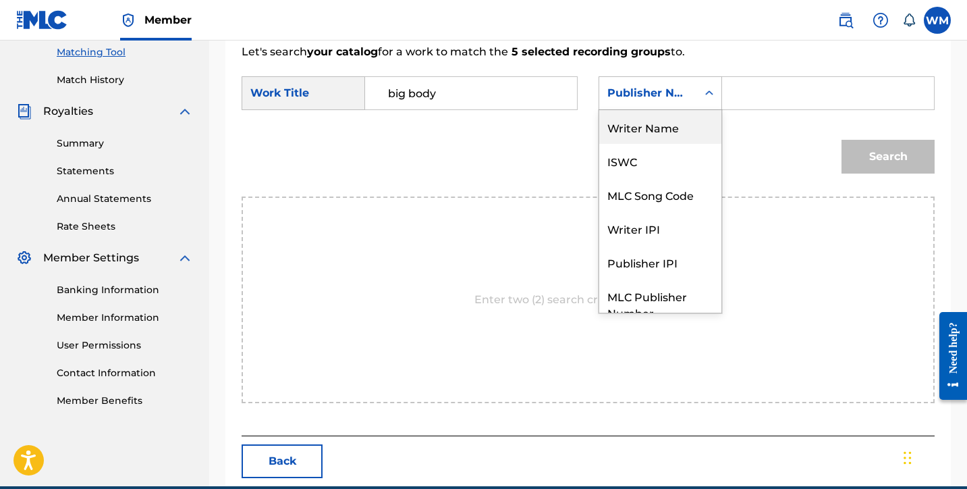
click at [659, 114] on div "Writer Name" at bounding box center [660, 127] width 122 height 34
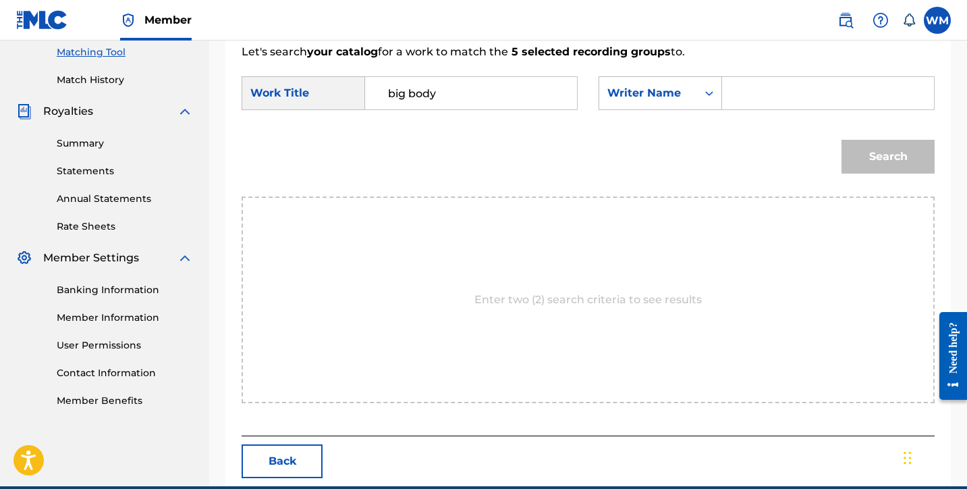
click at [737, 99] on input "Search Form" at bounding box center [828, 93] width 189 height 32
type input "[PERSON_NAME]"
drag, startPoint x: 775, startPoint y: 118, endPoint x: 898, endPoint y: 152, distance: 128.0
click at [898, 152] on button "Search" at bounding box center [888, 157] width 93 height 34
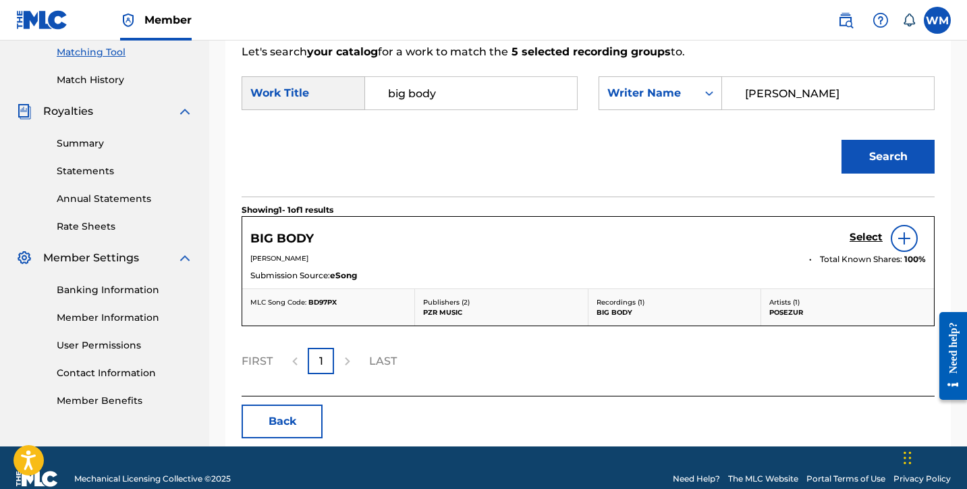
click at [908, 237] on img at bounding box center [904, 238] width 16 height 16
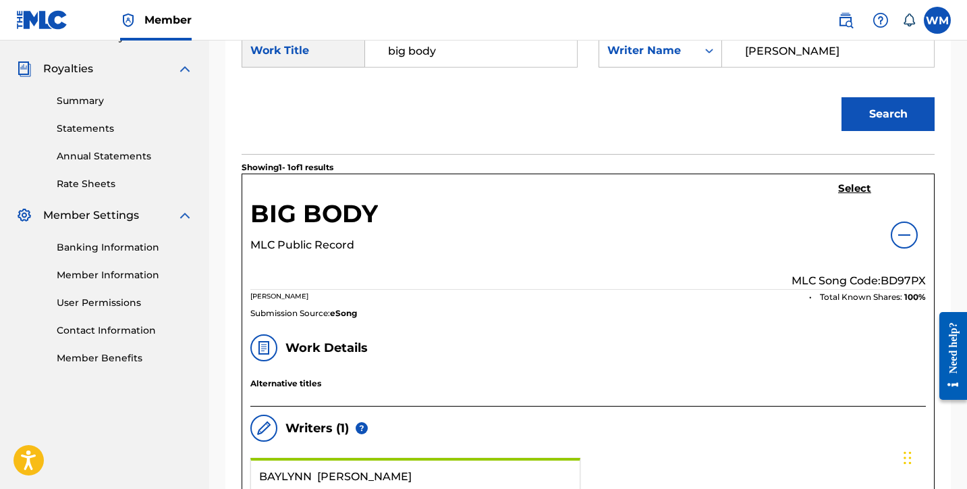
scroll to position [419, 0]
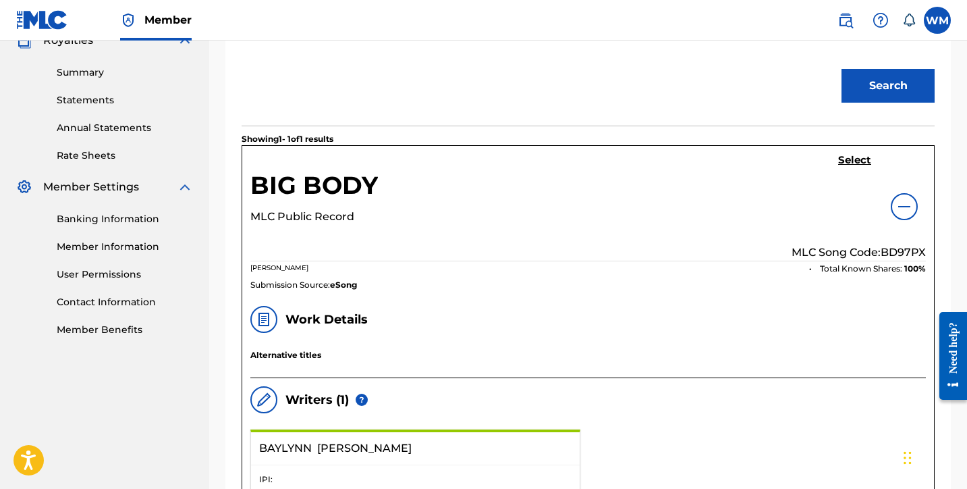
click at [855, 161] on h5 "Select" at bounding box center [854, 160] width 33 height 13
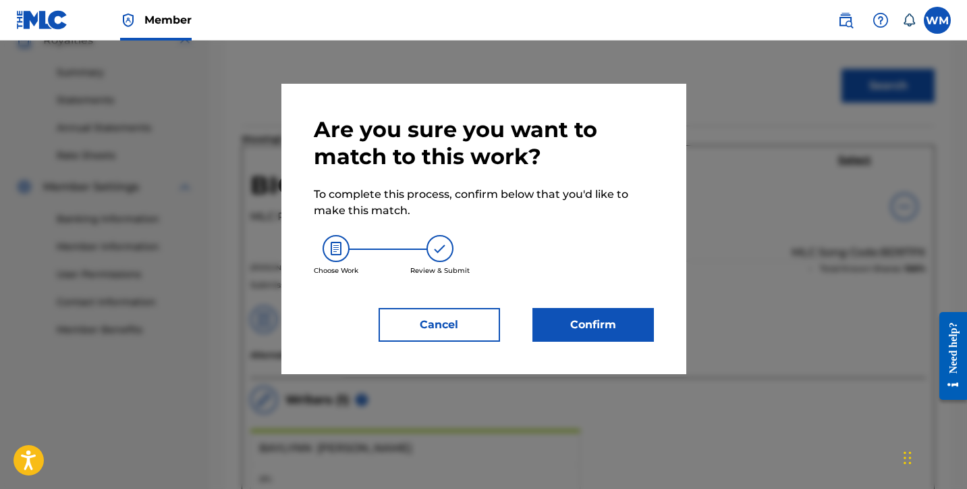
click at [620, 324] on button "Confirm" at bounding box center [592, 325] width 121 height 34
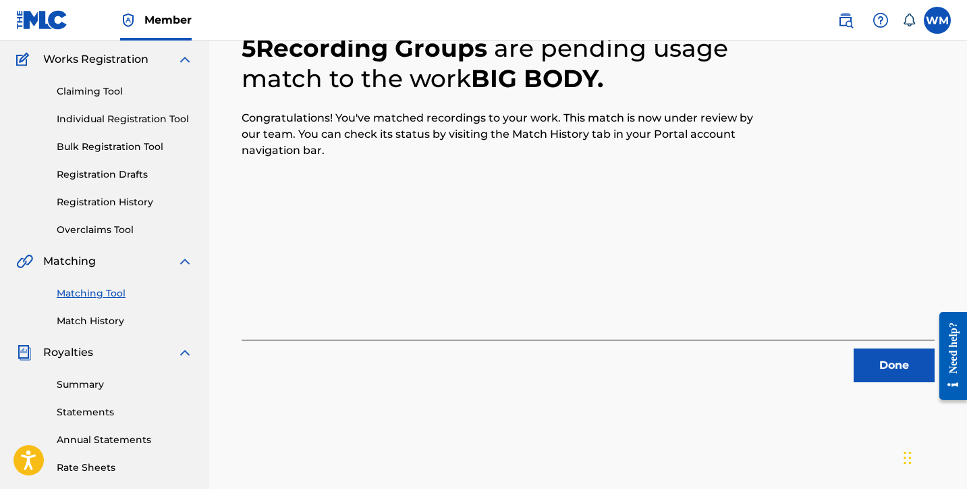
scroll to position [112, 0]
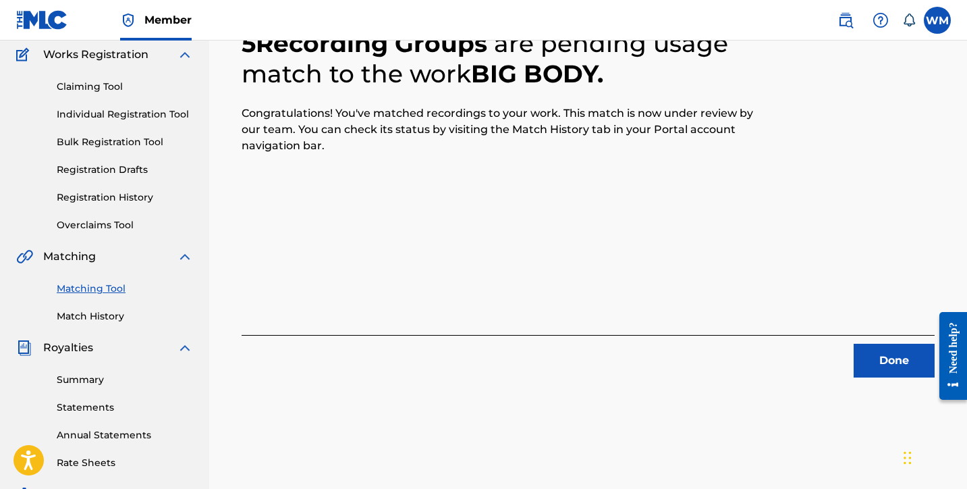
click at [896, 356] on button "Done" at bounding box center [894, 361] width 81 height 34
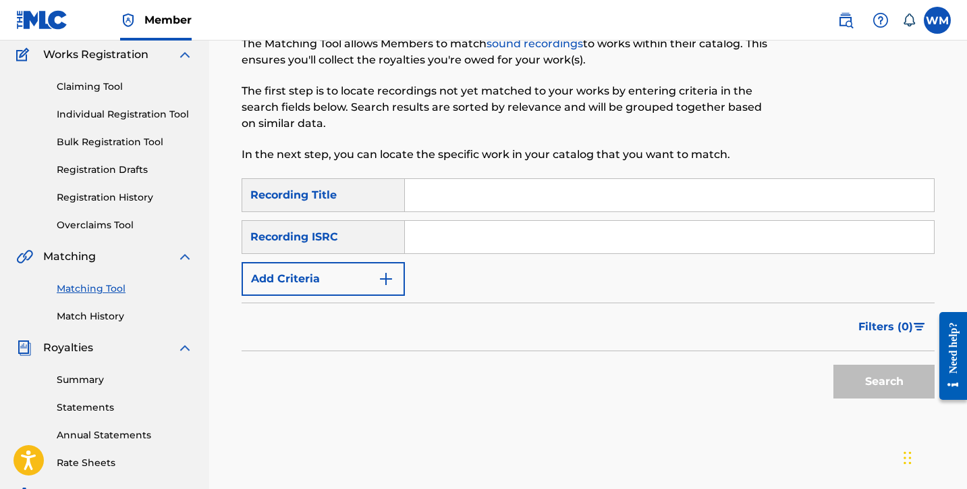
click at [473, 195] on input "Search Form" at bounding box center [669, 195] width 529 height 32
click at [100, 314] on link "Match History" at bounding box center [125, 316] width 136 height 14
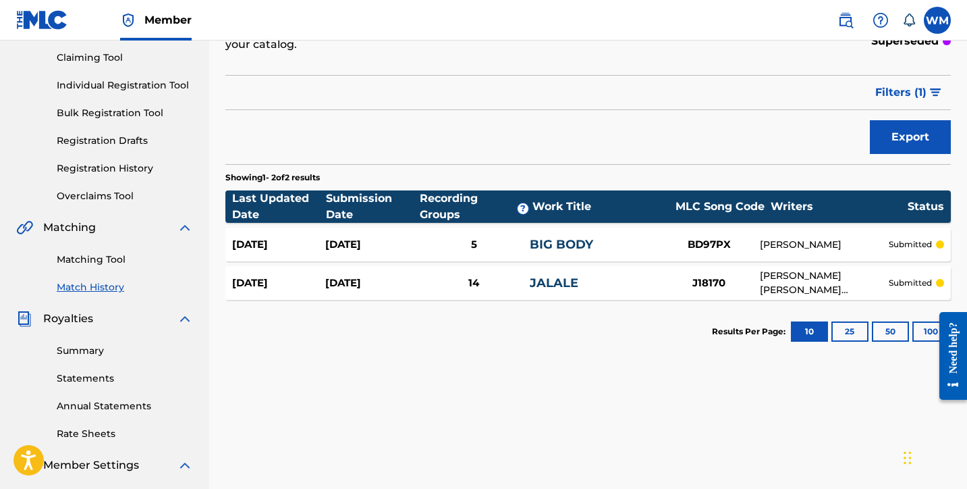
scroll to position [144, 0]
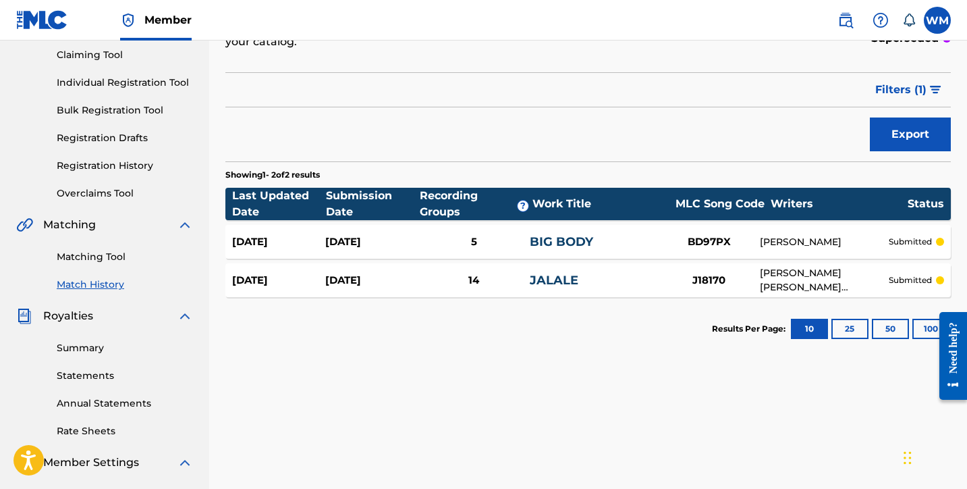
click at [330, 240] on div "[DATE]" at bounding box center [371, 242] width 93 height 16
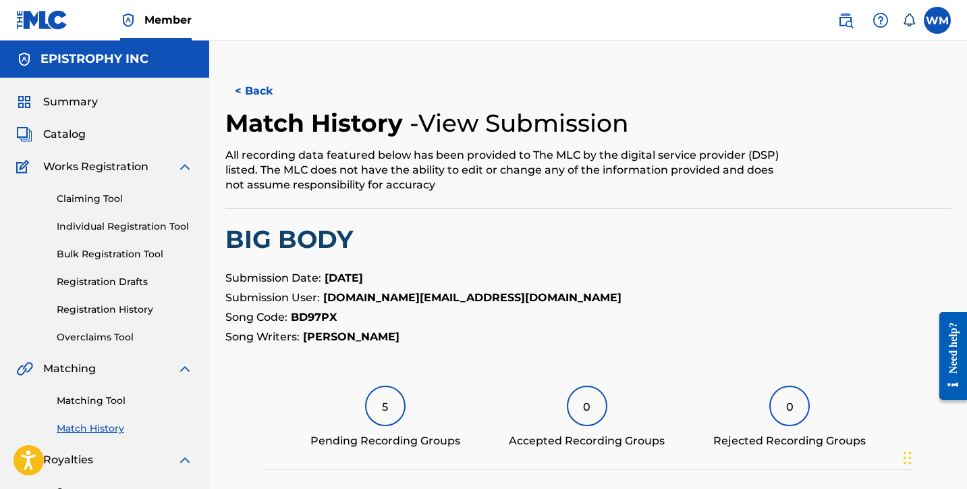
click at [257, 92] on button "< Back" at bounding box center [265, 91] width 81 height 34
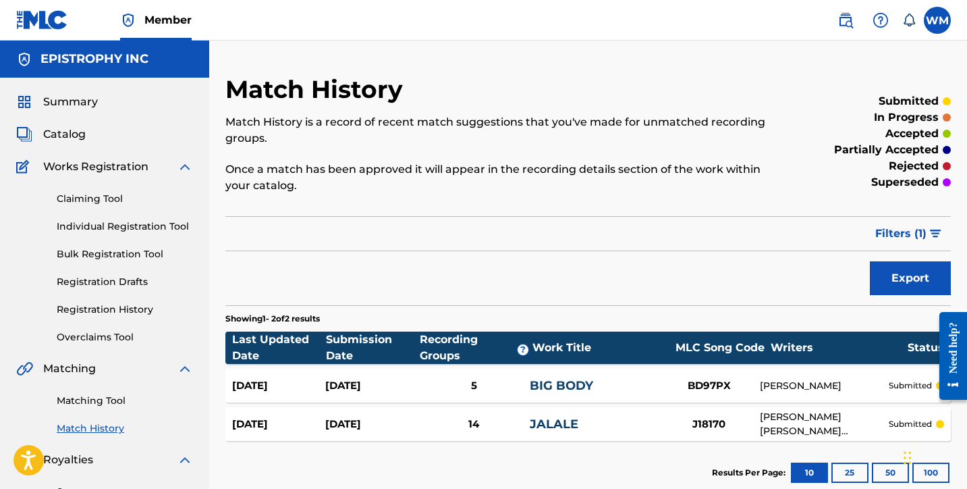
scroll to position [144, 0]
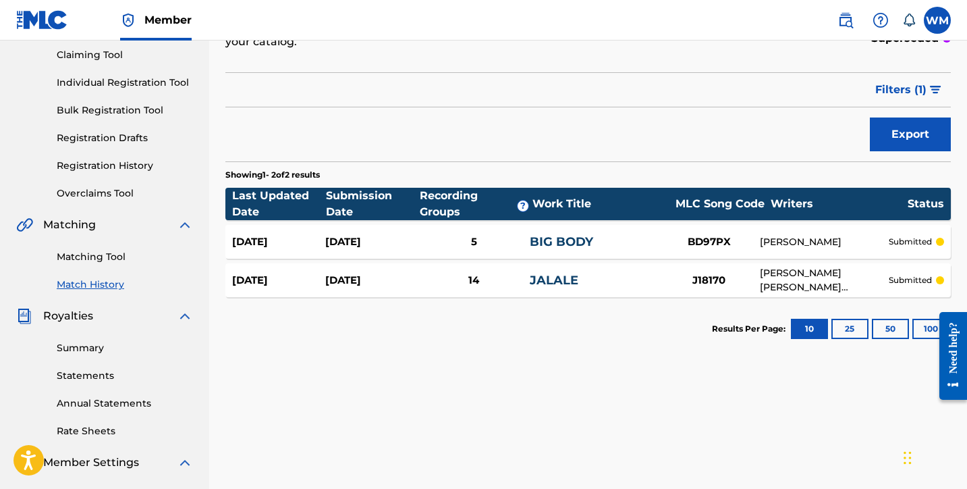
click at [354, 279] on div "[DATE]" at bounding box center [371, 281] width 93 height 16
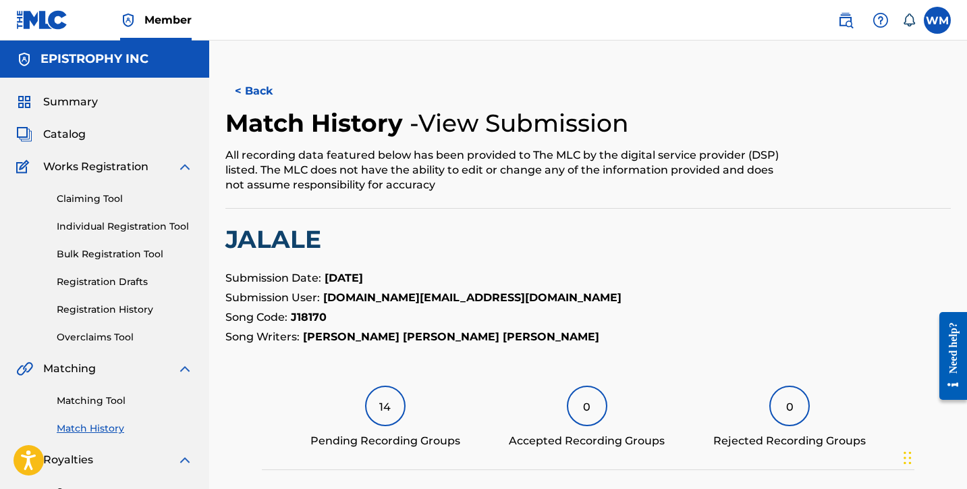
click at [105, 313] on link "Registration History" at bounding box center [125, 309] width 136 height 14
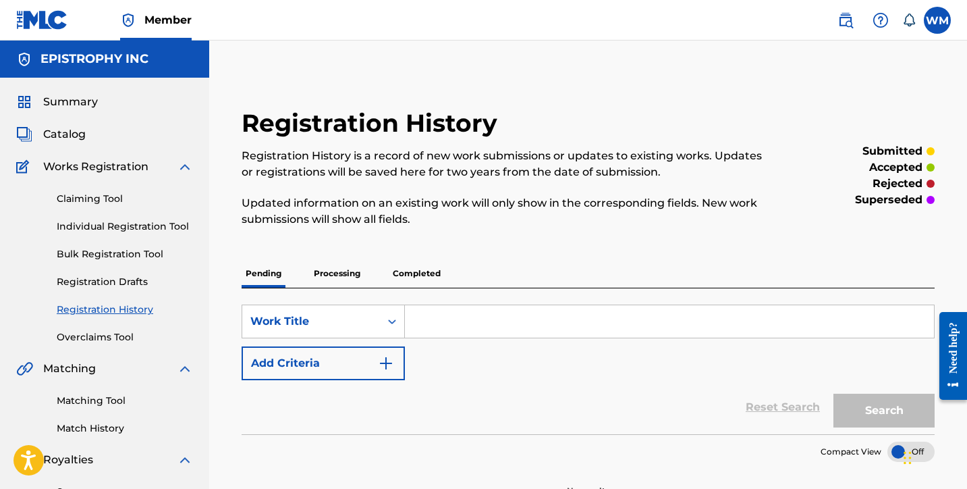
click at [417, 273] on p "Completed" at bounding box center [417, 273] width 56 height 28
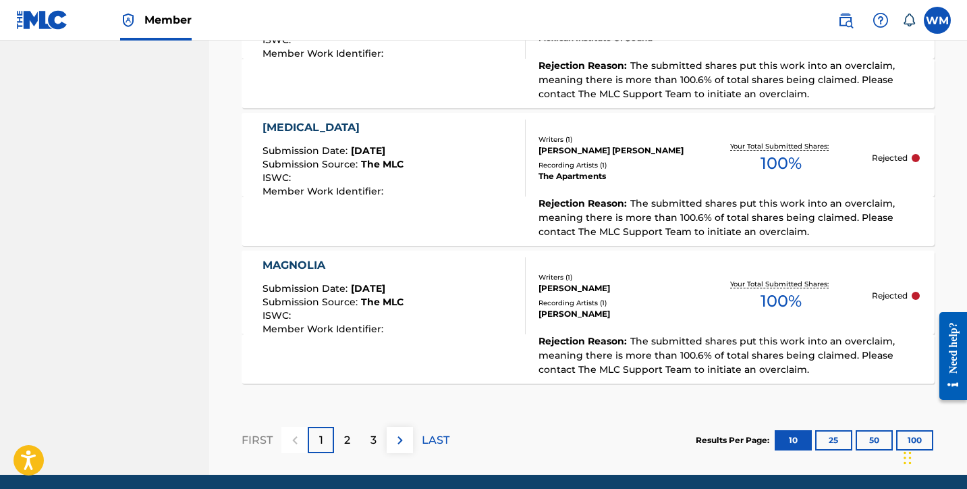
scroll to position [1548, 0]
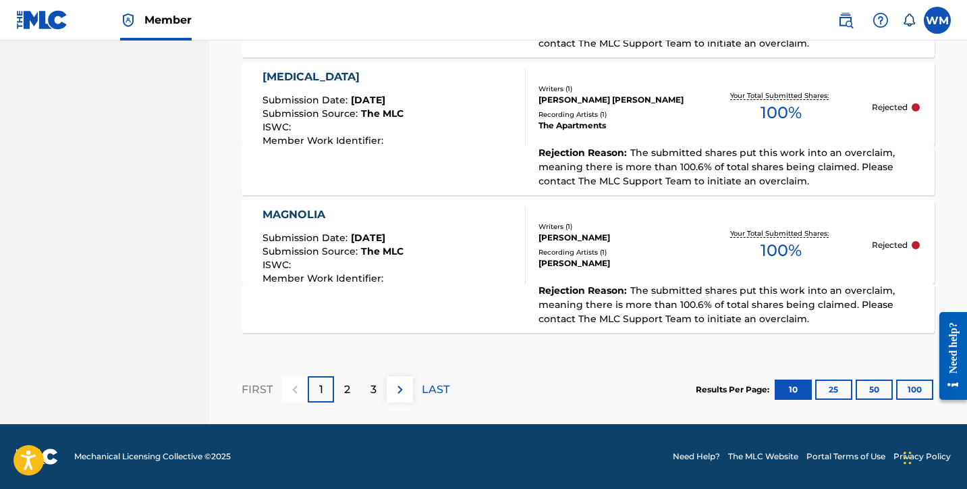
click at [840, 395] on button "25" at bounding box center [833, 389] width 37 height 20
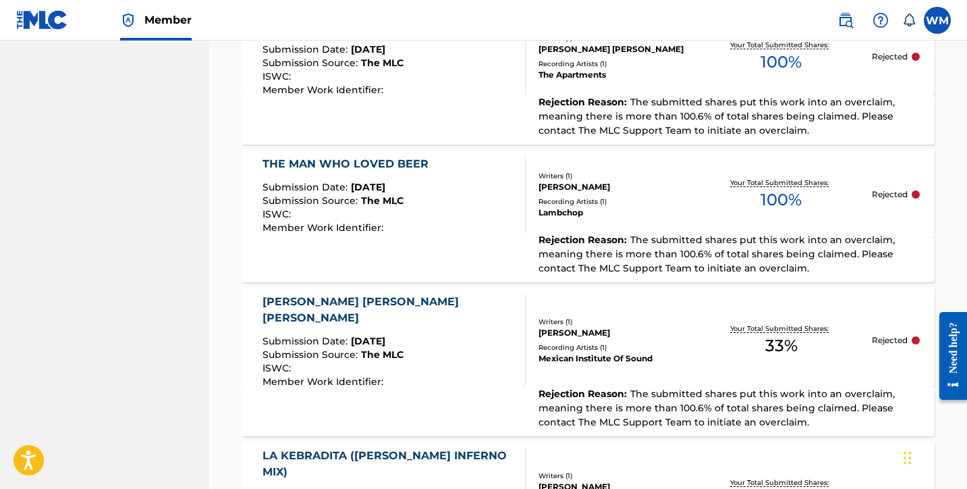
scroll to position [3169, 0]
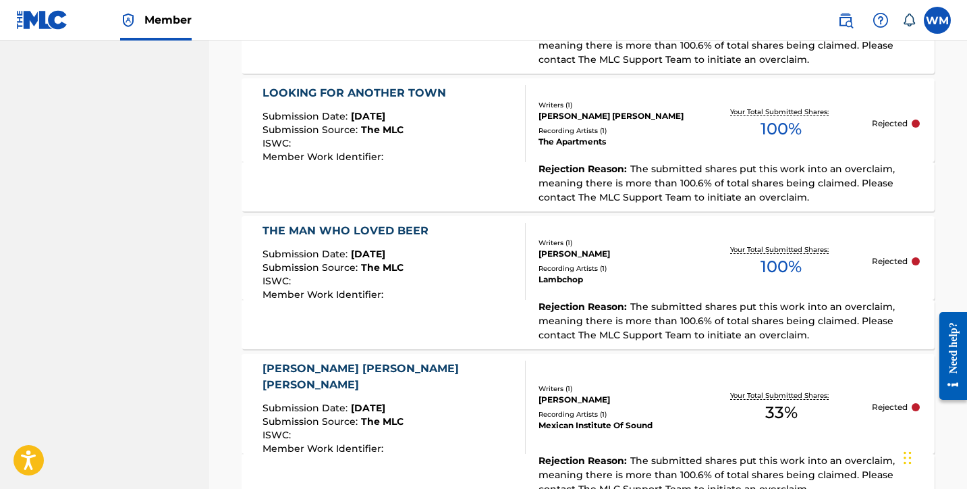
click at [397, 231] on div "THE MAN WHO LOVED BEER" at bounding box center [349, 231] width 173 height 16
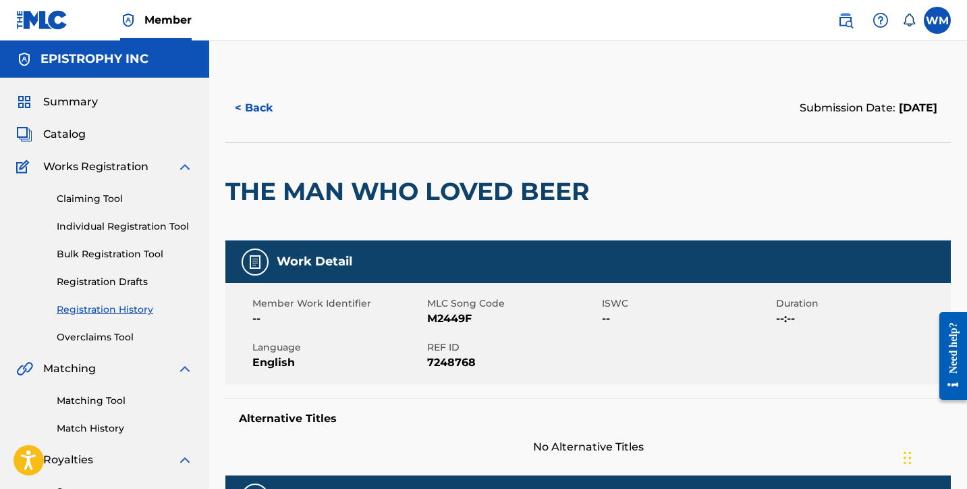
click at [252, 107] on button "< Back" at bounding box center [265, 108] width 81 height 34
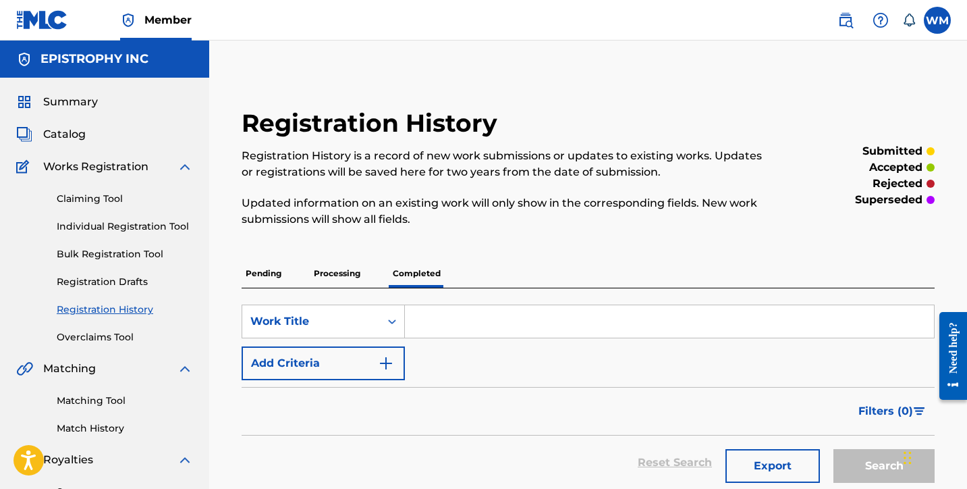
scroll to position [348, 0]
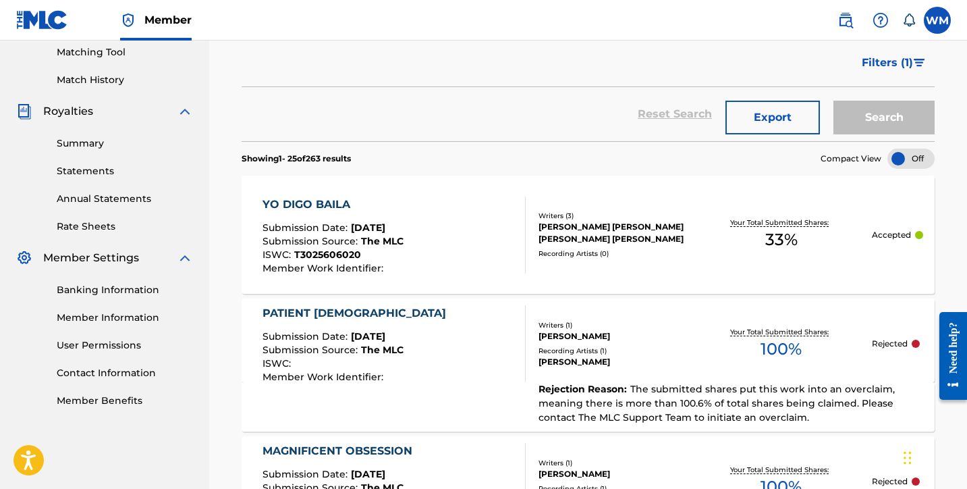
click at [90, 168] on link "Statements" at bounding box center [125, 171] width 136 height 14
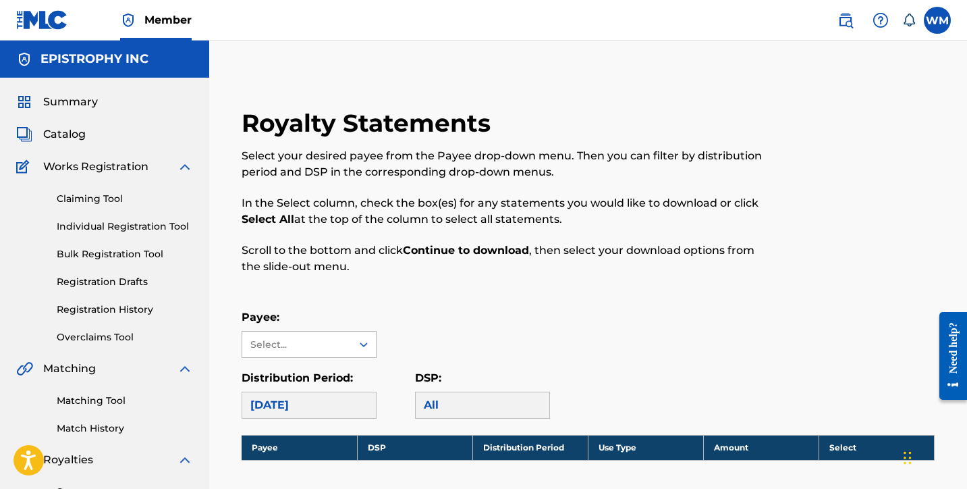
click at [332, 342] on div "Select..." at bounding box center [296, 344] width 92 height 14
click at [314, 379] on div "EPISTROPHY INC" at bounding box center [309, 375] width 134 height 34
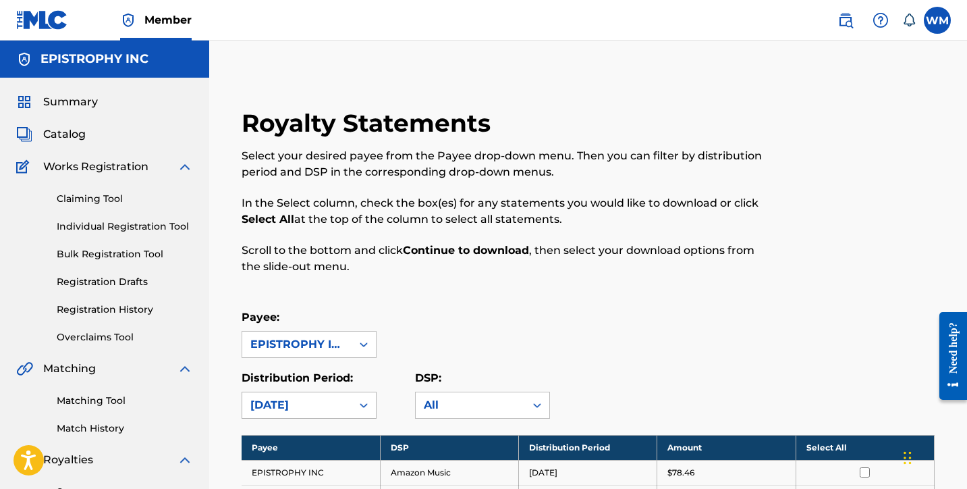
click at [337, 407] on div "[DATE]" at bounding box center [296, 405] width 93 height 16
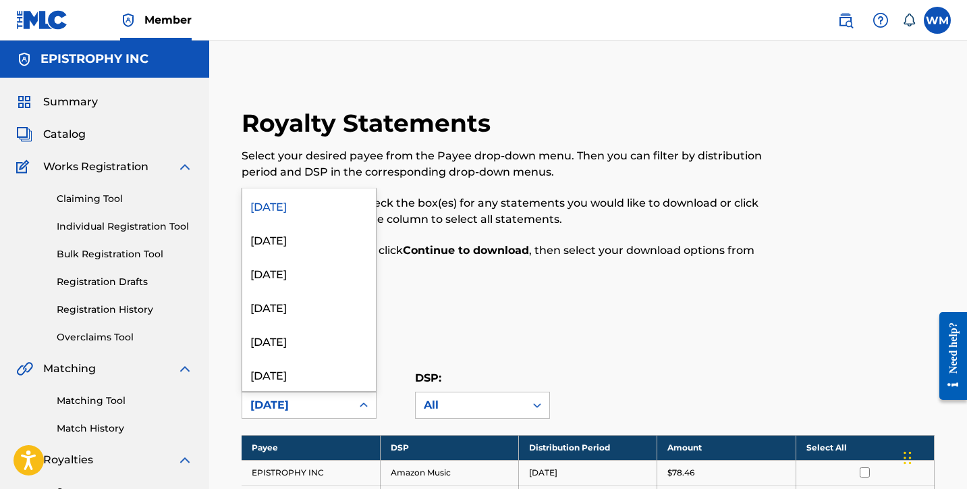
click at [489, 324] on div "Payee: EPISTROPHY INC" at bounding box center [588, 333] width 693 height 49
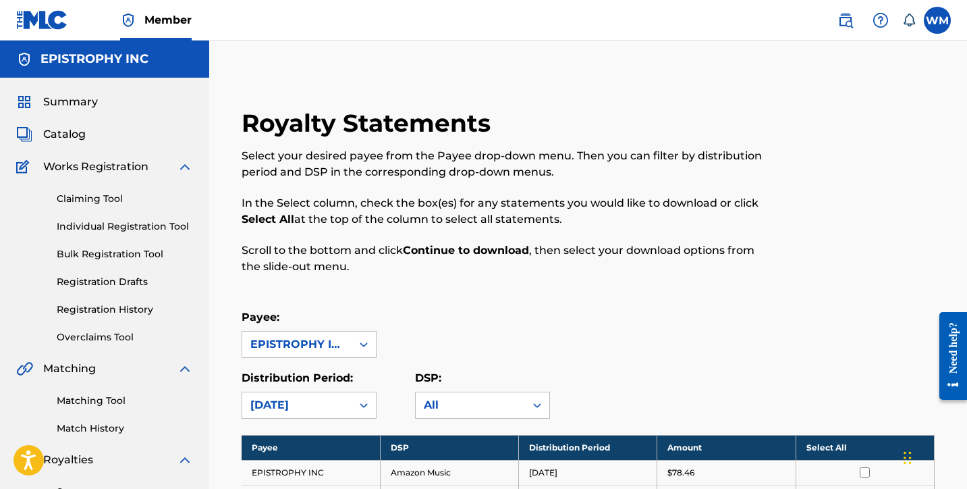
click at [761, 328] on div "Payee: EPISTROPHY INC" at bounding box center [588, 333] width 693 height 49
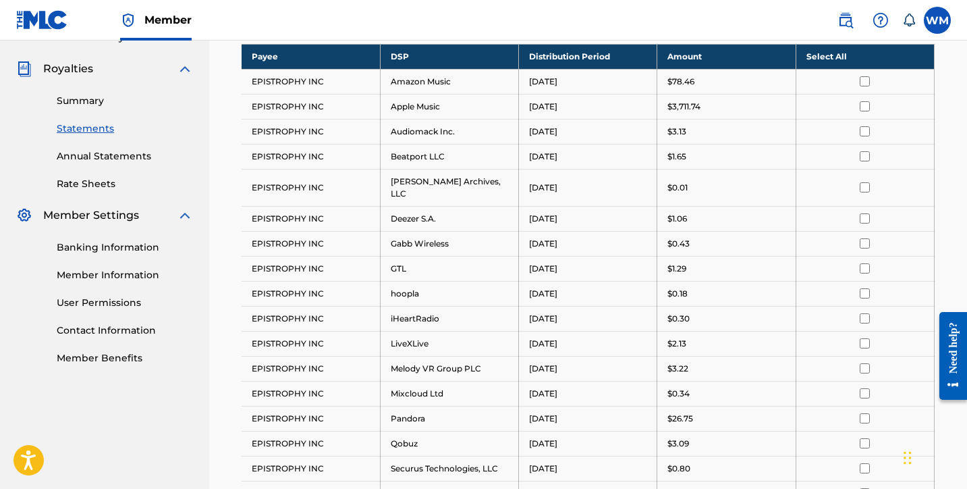
click at [830, 54] on th "Select All" at bounding box center [865, 56] width 138 height 25
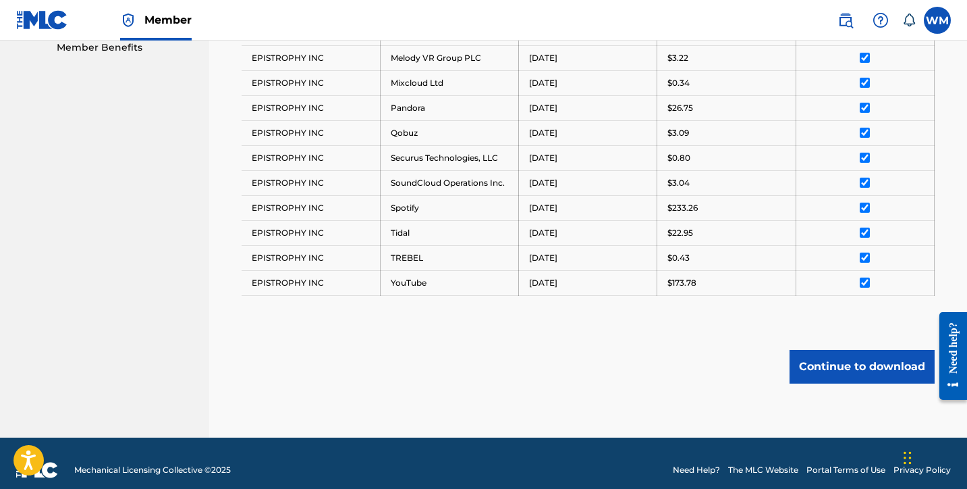
scroll to position [703, 0]
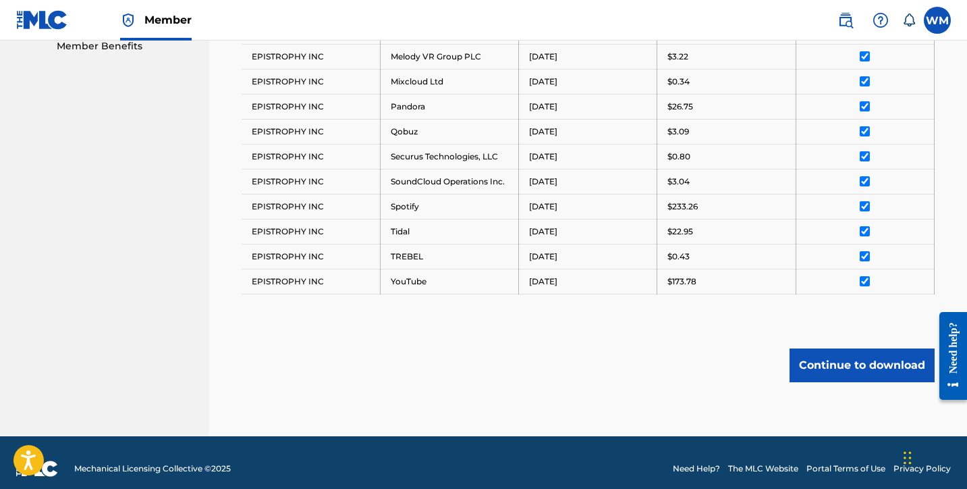
click at [864, 355] on button "Continue to download" at bounding box center [862, 365] width 145 height 34
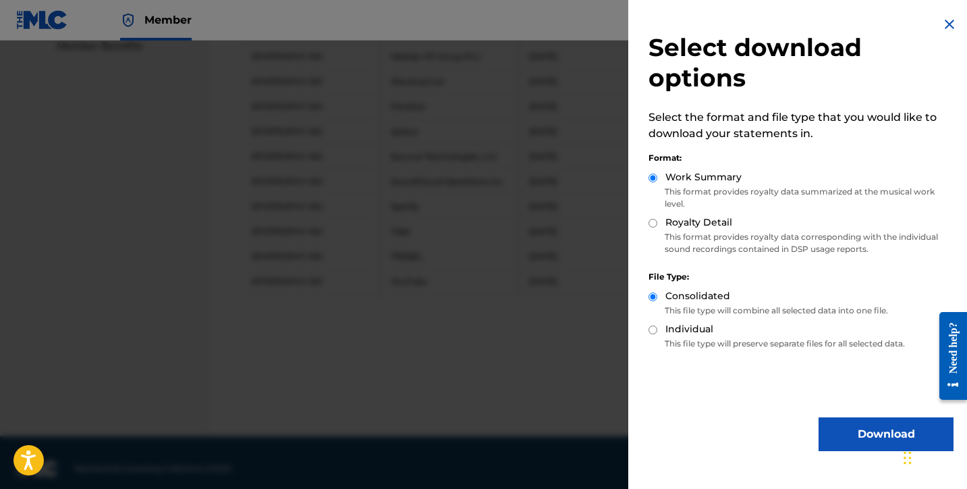
click at [863, 434] on button "Download" at bounding box center [886, 434] width 135 height 34
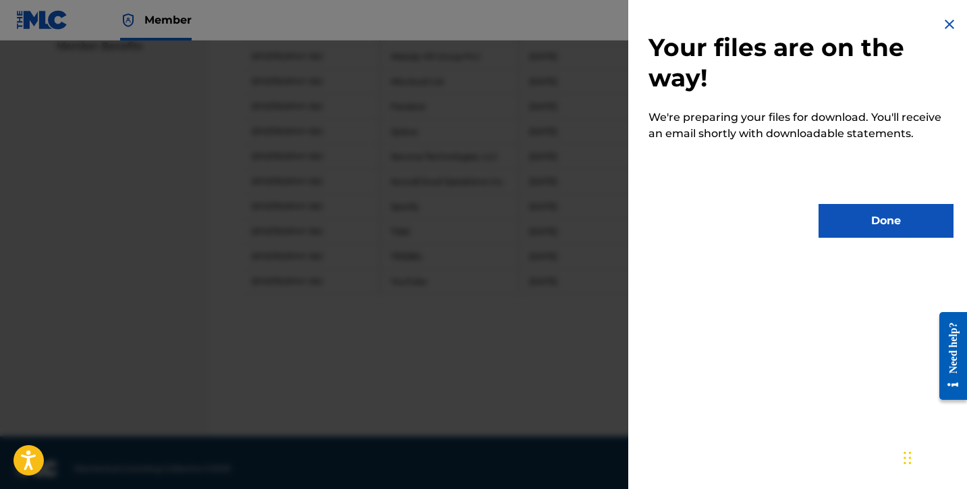
click at [888, 213] on button "Done" at bounding box center [886, 221] width 135 height 34
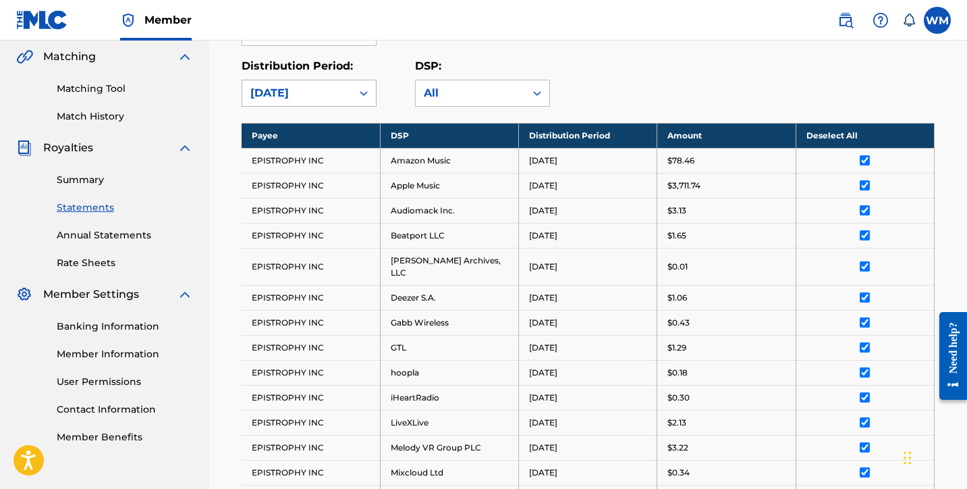
click at [314, 100] on div "[DATE]" at bounding box center [296, 93] width 93 height 16
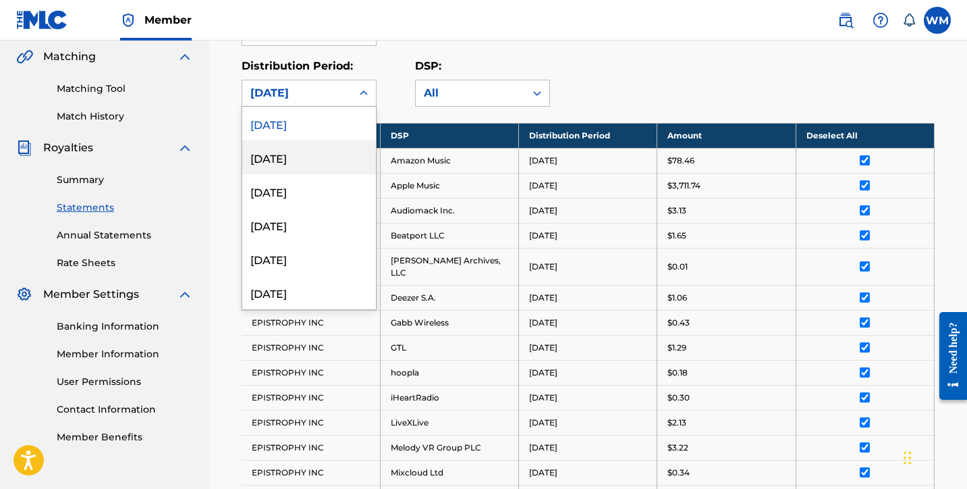
click at [300, 156] on div "[DATE]" at bounding box center [309, 157] width 134 height 34
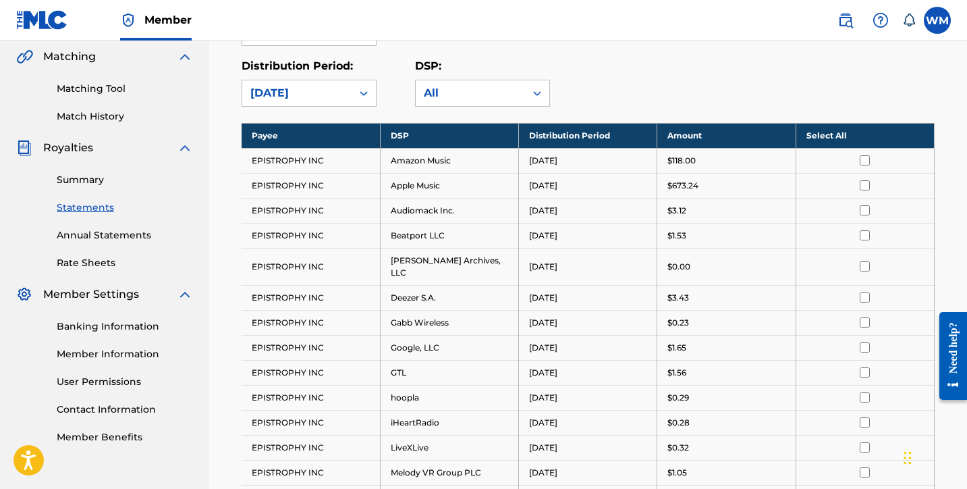
click at [849, 136] on th "Select All" at bounding box center [865, 135] width 138 height 25
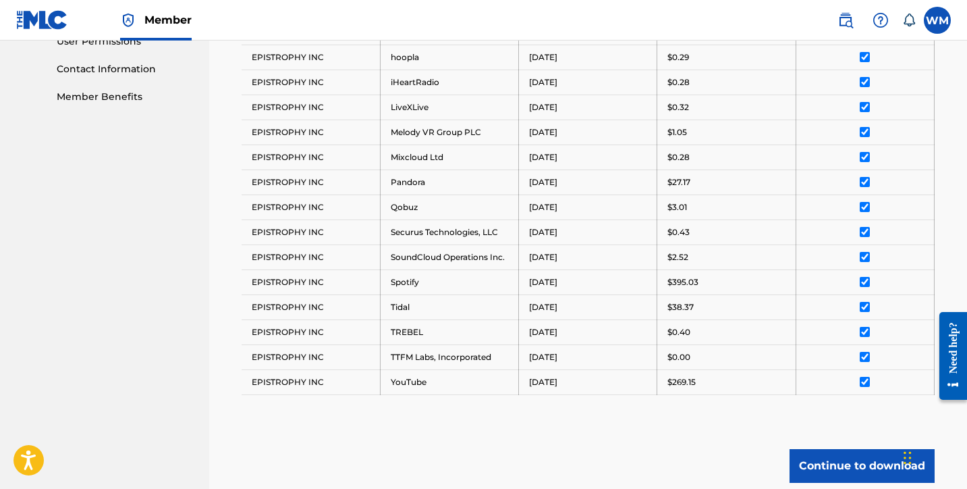
scroll to position [703, 0]
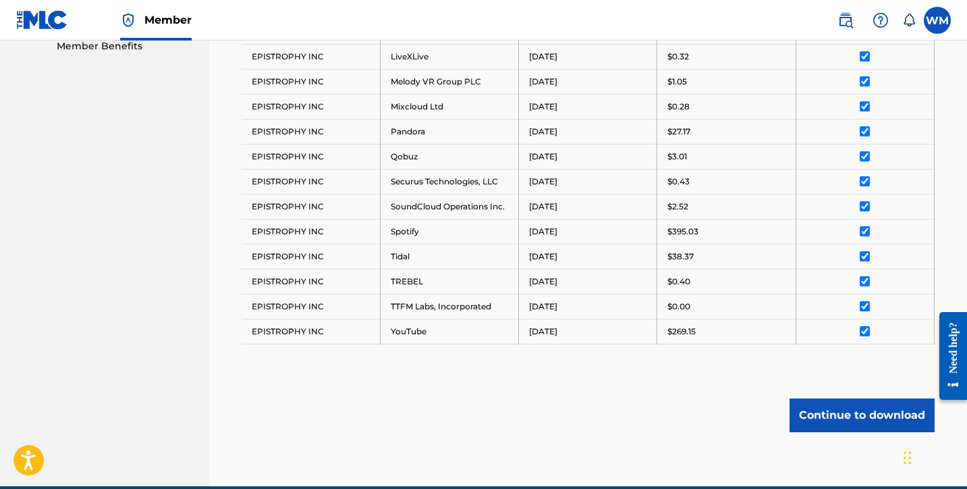
click at [858, 410] on button "Continue to download" at bounding box center [862, 415] width 145 height 34
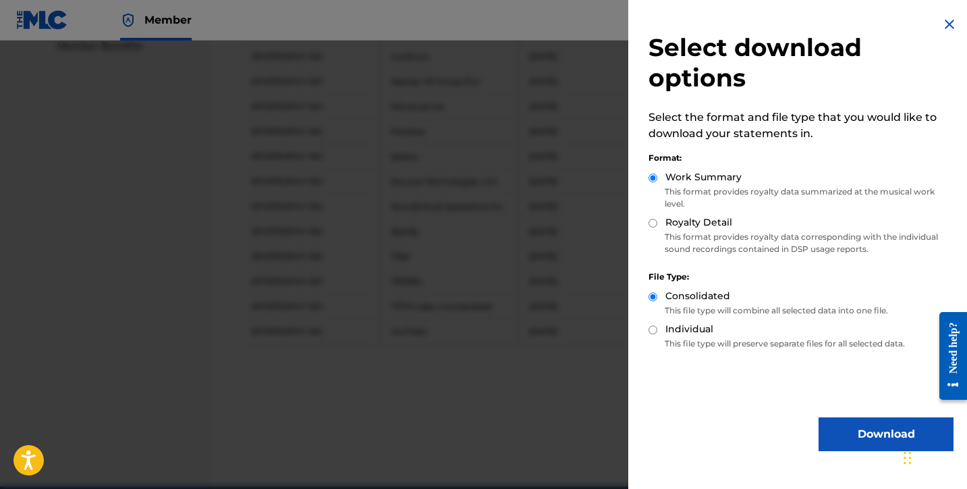
click at [859, 439] on button "Download" at bounding box center [886, 434] width 135 height 34
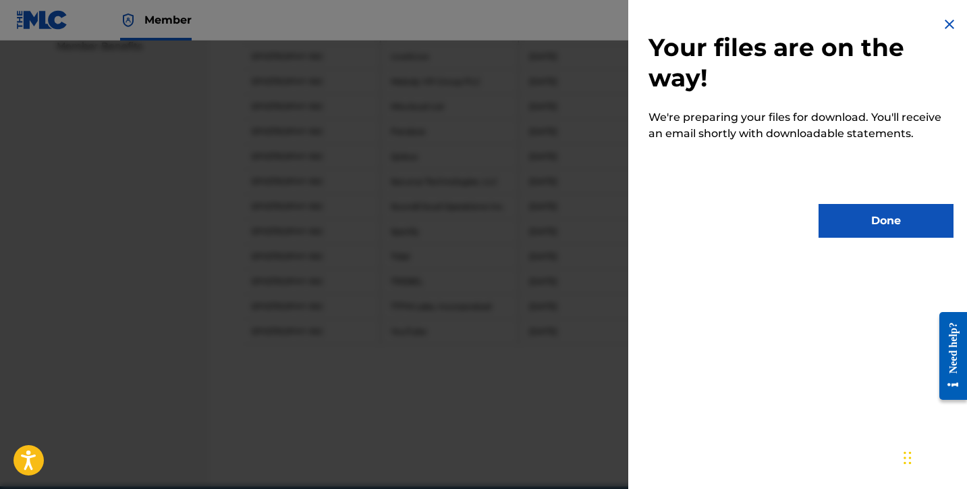
click at [843, 225] on button "Done" at bounding box center [886, 221] width 135 height 34
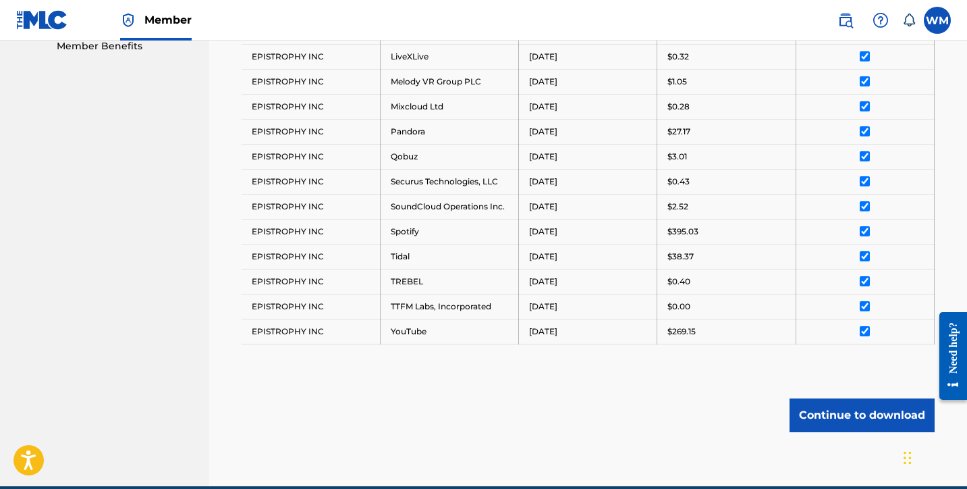
click at [846, 400] on button "Continue to download" at bounding box center [862, 415] width 145 height 34
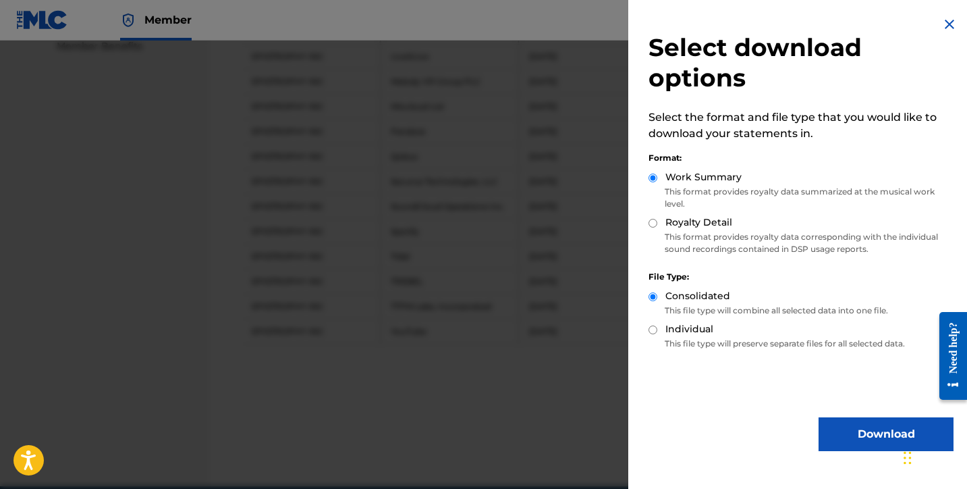
click at [943, 25] on img at bounding box center [949, 24] width 16 height 16
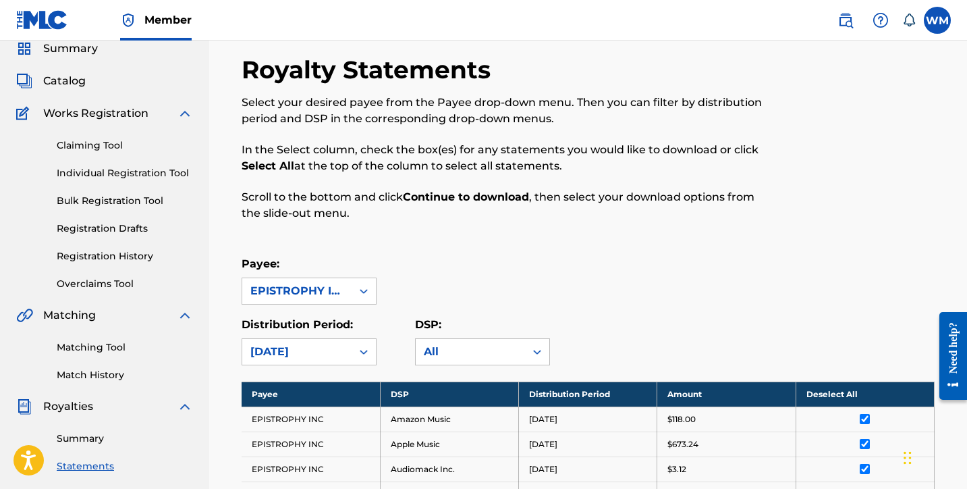
scroll to position [0, 0]
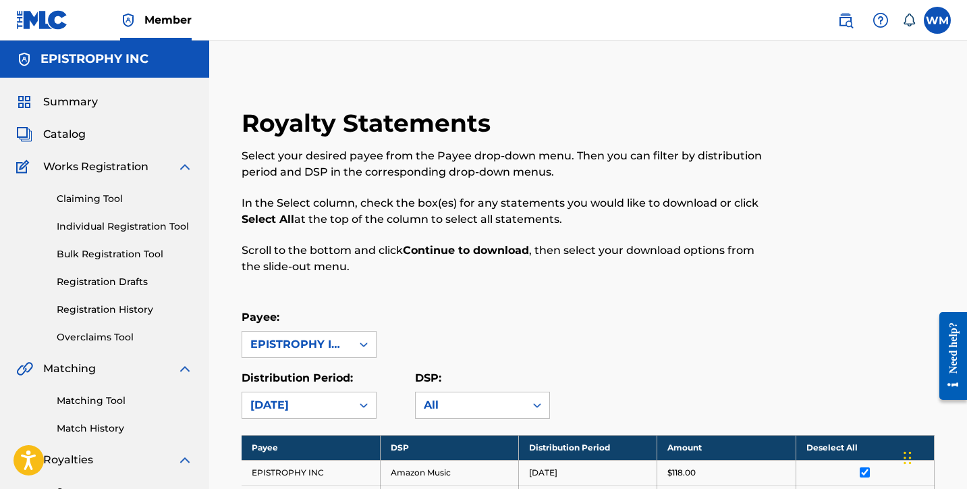
click at [58, 102] on span "Summary" at bounding box center [70, 102] width 55 height 16
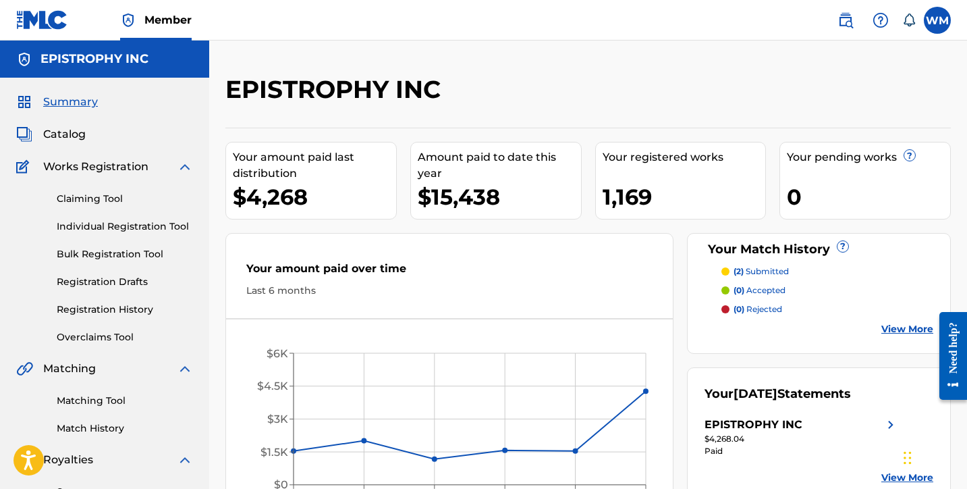
click at [107, 306] on link "Registration History" at bounding box center [125, 309] width 136 height 14
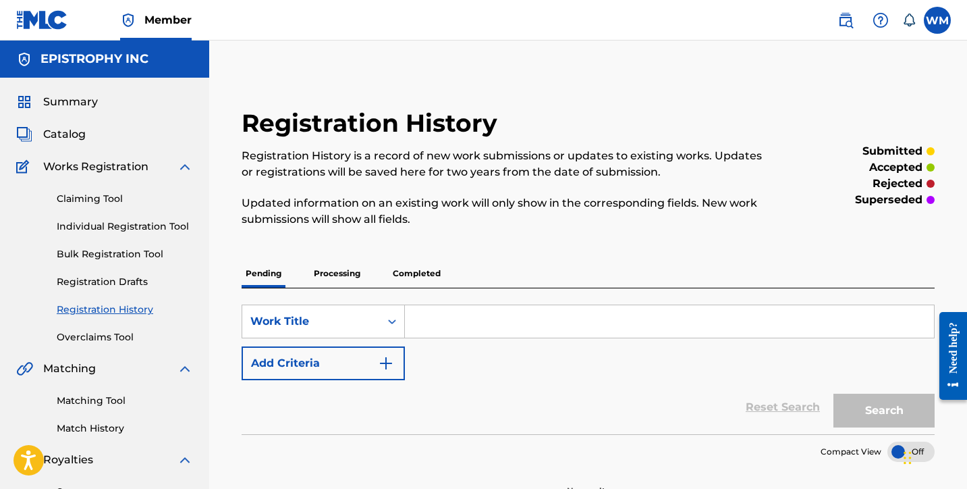
click at [501, 315] on input "Search Form" at bounding box center [669, 321] width 529 height 32
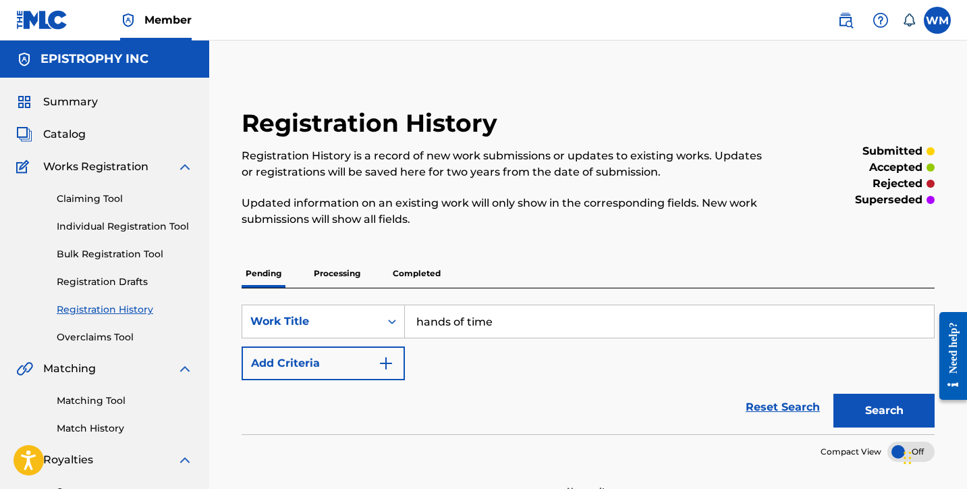
click at [884, 410] on button "Search" at bounding box center [883, 410] width 101 height 34
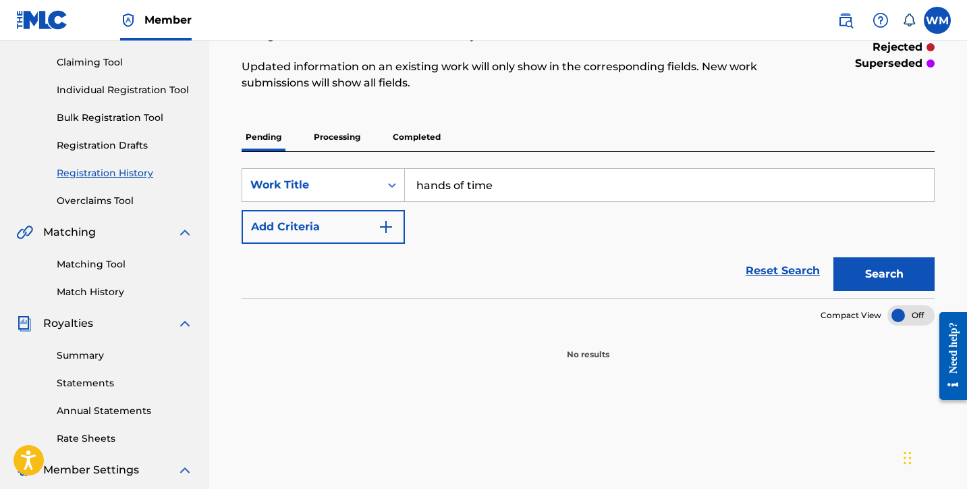
scroll to position [105, 0]
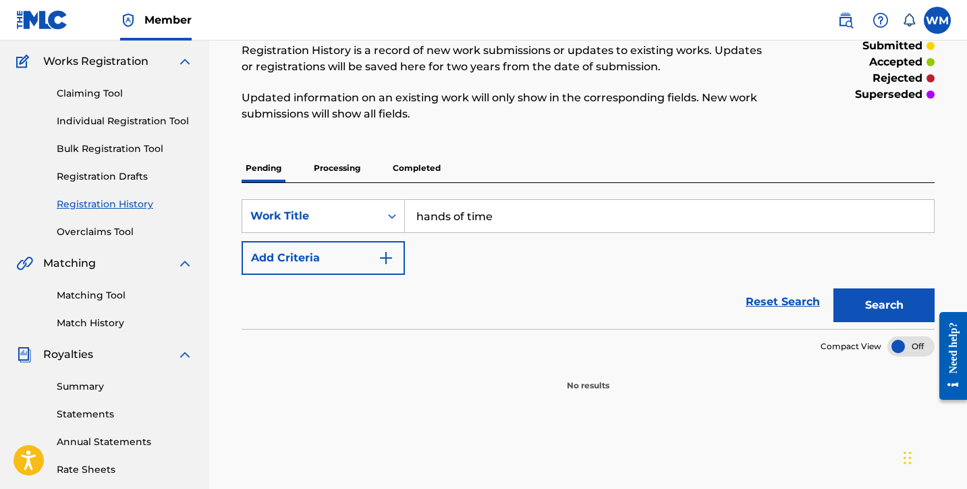
click at [457, 217] on input "hands of time" at bounding box center [669, 216] width 529 height 32
type input "hand of time"
click at [880, 294] on button "Search" at bounding box center [883, 305] width 101 height 34
click at [108, 236] on link "Overclaims Tool" at bounding box center [125, 232] width 136 height 14
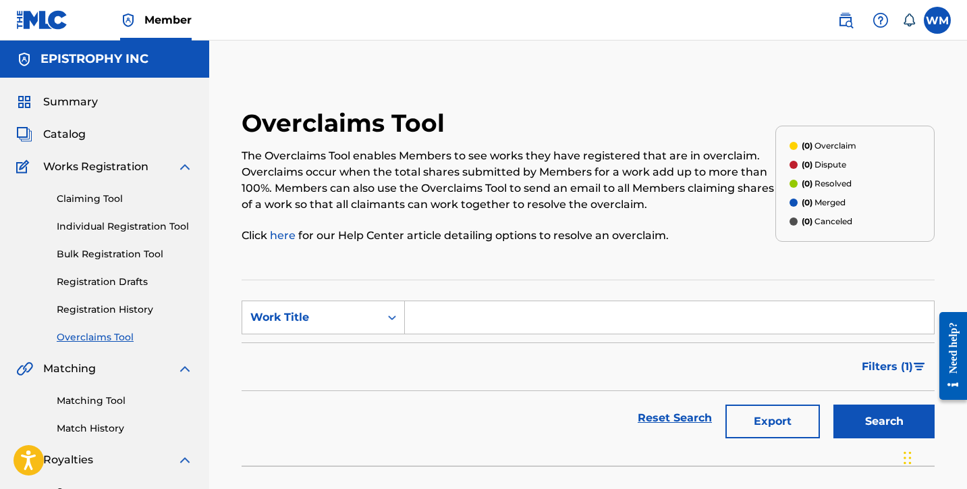
click at [877, 409] on button "Search" at bounding box center [883, 421] width 101 height 34
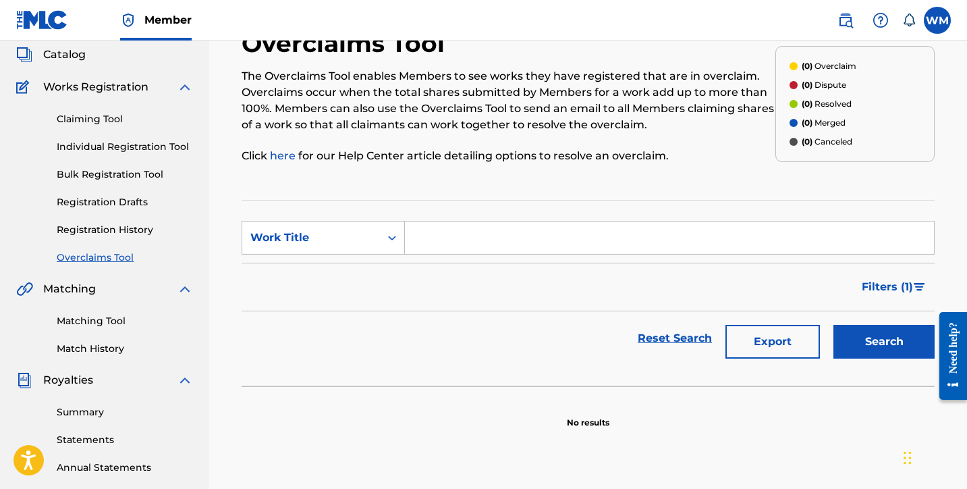
scroll to position [84, 0]
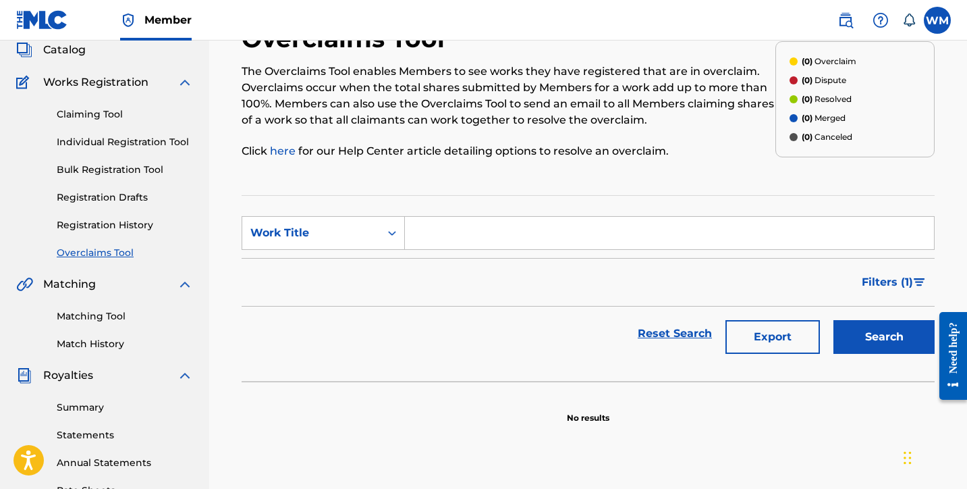
click at [569, 253] on form "SearchWithCriteria5ae34bc7-027d-496a-90a9-e0432fb9e0ef Work Title Filter Status…" at bounding box center [588, 288] width 693 height 144
click at [544, 239] on input "Search Form" at bounding box center [669, 233] width 529 height 32
click at [863, 339] on button "Search" at bounding box center [883, 337] width 101 height 34
drag, startPoint x: 578, startPoint y: 240, endPoint x: 389, endPoint y: 190, distance: 196.1
click at [389, 190] on div "Overclaims Tool The Overclaims Tool enables Members to see works they have regi…" at bounding box center [588, 224] width 726 height 400
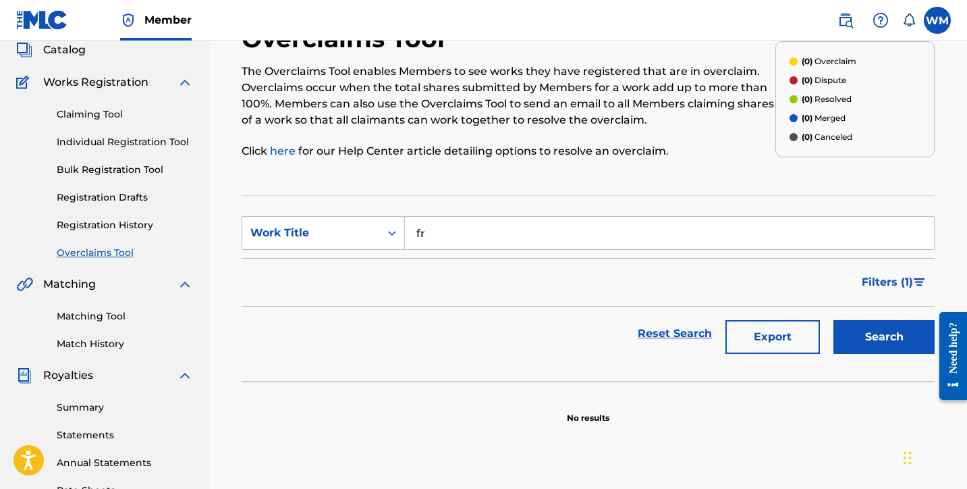
type input "f"
type input "mama"
click at [864, 331] on button "Search" at bounding box center [883, 337] width 101 height 34
click at [111, 319] on link "Matching Tool" at bounding box center [125, 316] width 136 height 14
